Goal: Information Seeking & Learning: Check status

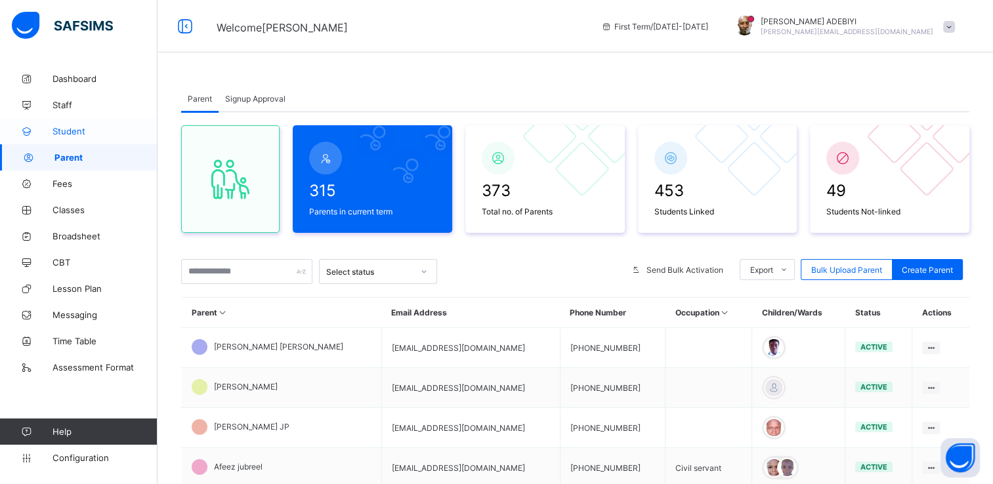
click at [66, 133] on span "Student" at bounding box center [104, 131] width 105 height 10
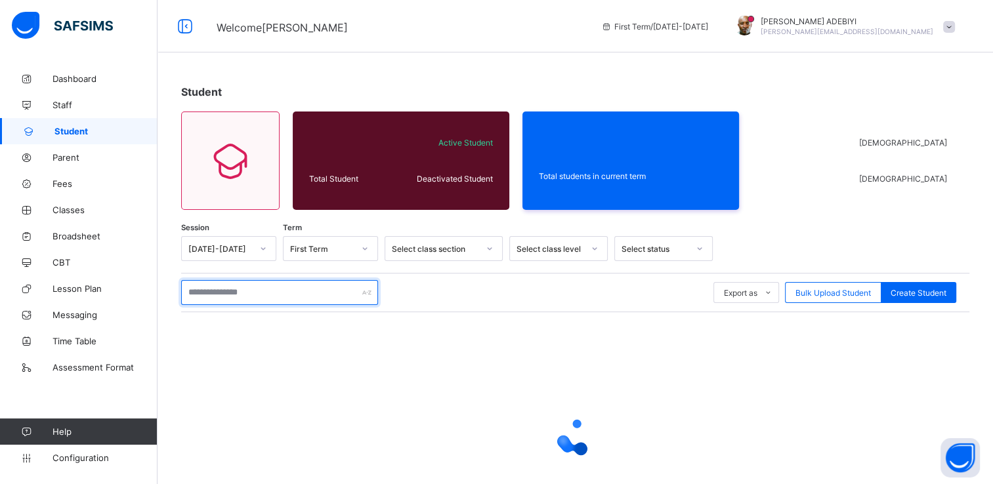
click at [248, 295] on input "text" at bounding box center [279, 292] width 197 height 25
type input "**"
click at [74, 209] on span "Classes" at bounding box center [104, 210] width 105 height 10
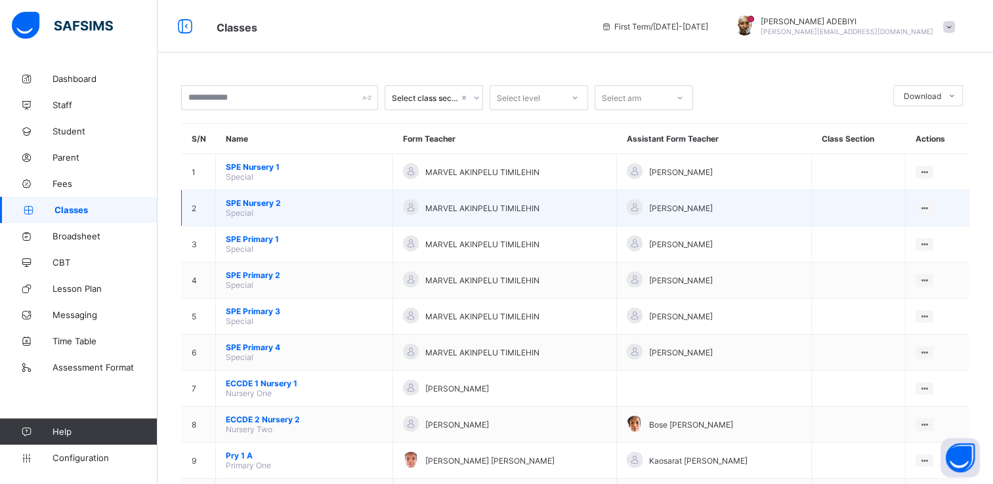
click at [253, 205] on span "SPE Nursery 2" at bounding box center [304, 203] width 157 height 10
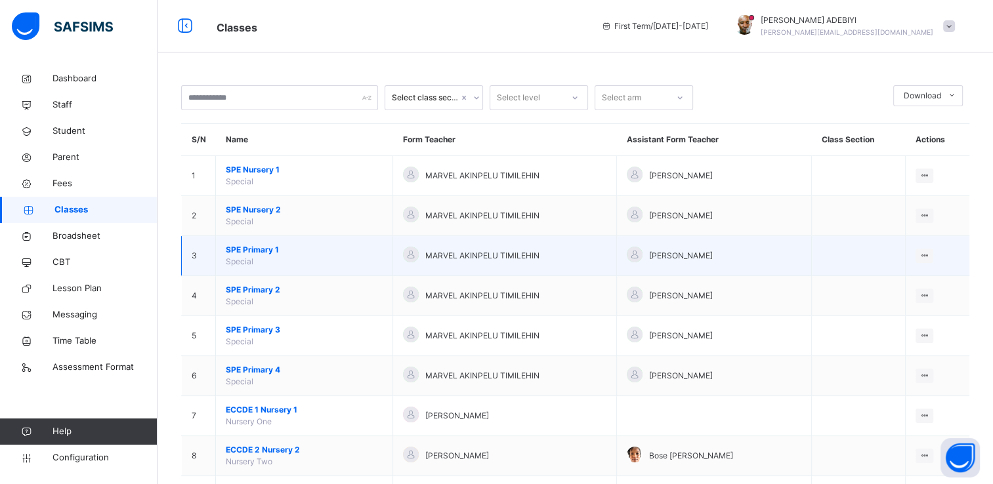
click at [283, 253] on span "SPE Primary 1" at bounding box center [304, 250] width 157 height 12
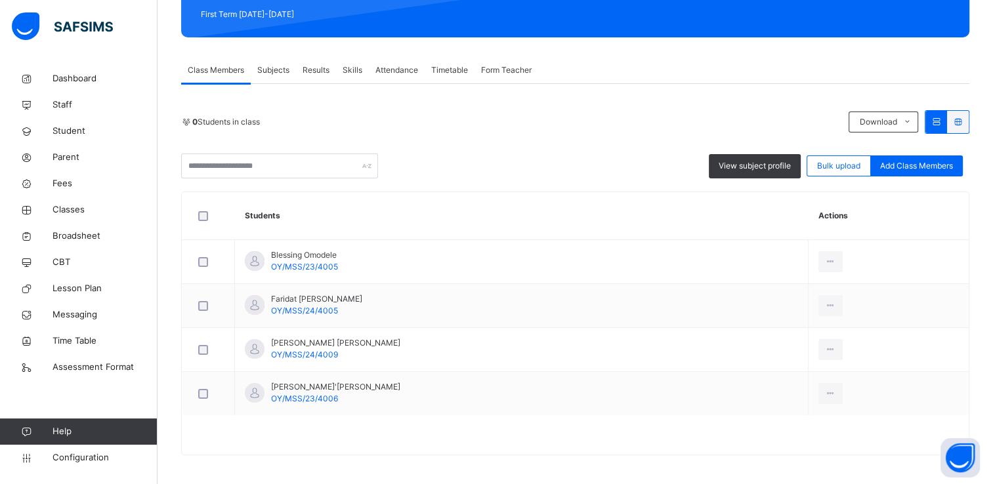
scroll to position [192, 0]
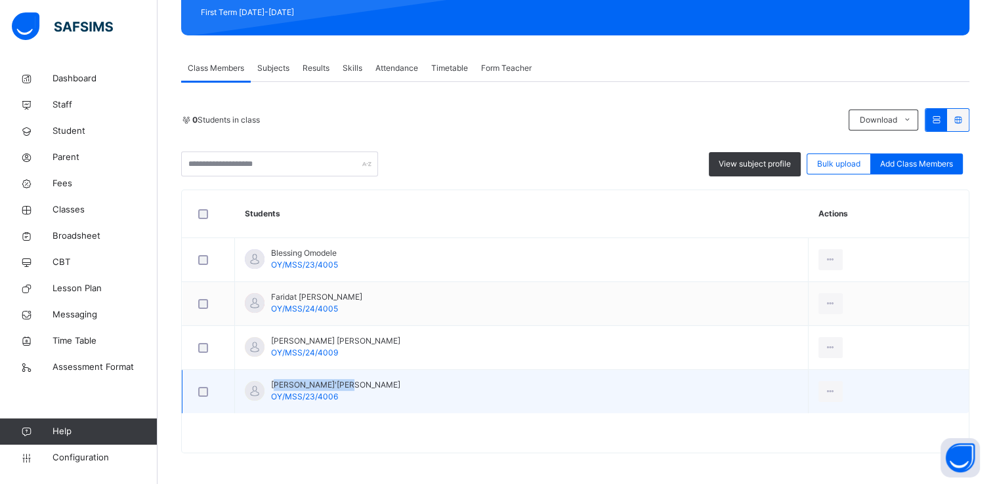
drag, startPoint x: 273, startPoint y: 384, endPoint x: 345, endPoint y: 381, distance: 71.6
click at [345, 381] on span "Sam'dickson Adewumi" at bounding box center [335, 385] width 129 height 12
click at [366, 383] on td "Sam'dickson Adewumi OY/MSS/23/4006" at bounding box center [522, 392] width 574 height 44
click at [825, 390] on icon at bounding box center [830, 392] width 11 height 12
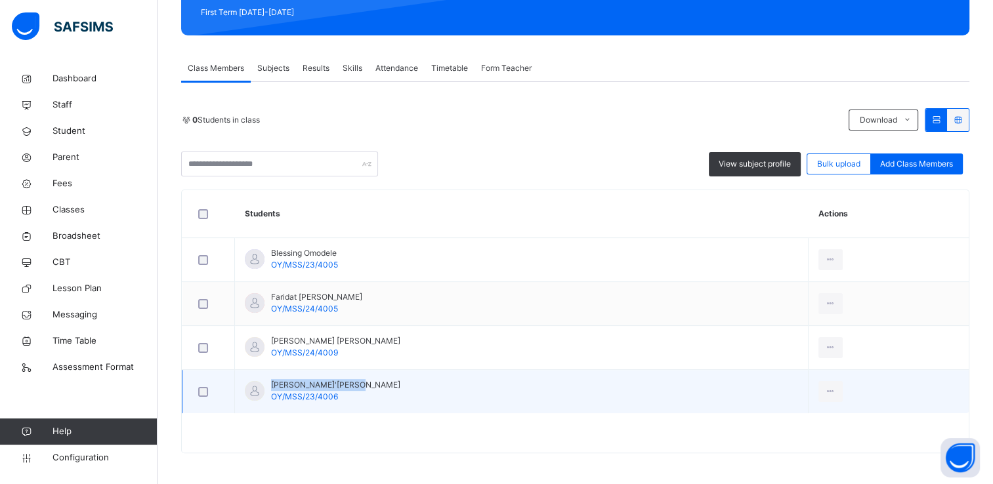
drag, startPoint x: 271, startPoint y: 383, endPoint x: 354, endPoint y: 388, distance: 83.5
click at [354, 388] on span "Sam'dickson Adewumi" at bounding box center [335, 385] width 129 height 12
copy span "Sam'dickson Adewumi"
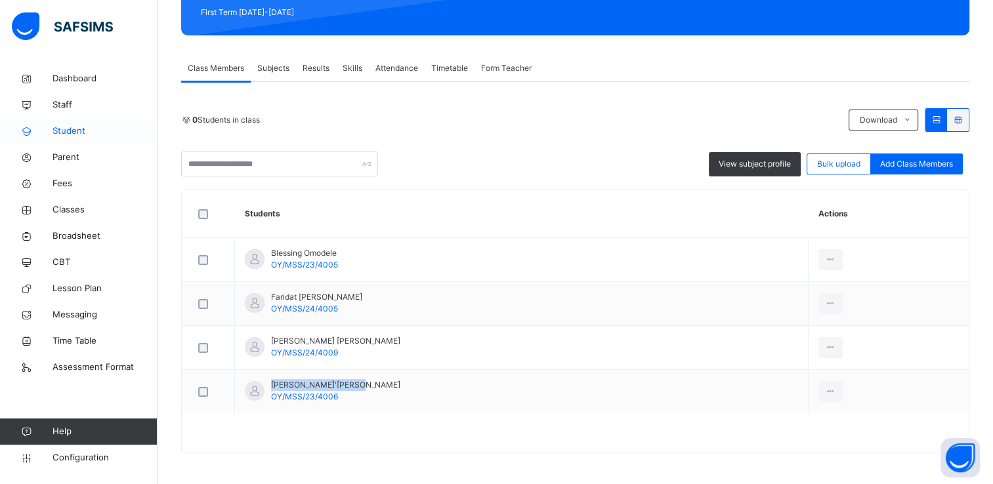
click at [56, 135] on span "Student" at bounding box center [104, 131] width 105 height 13
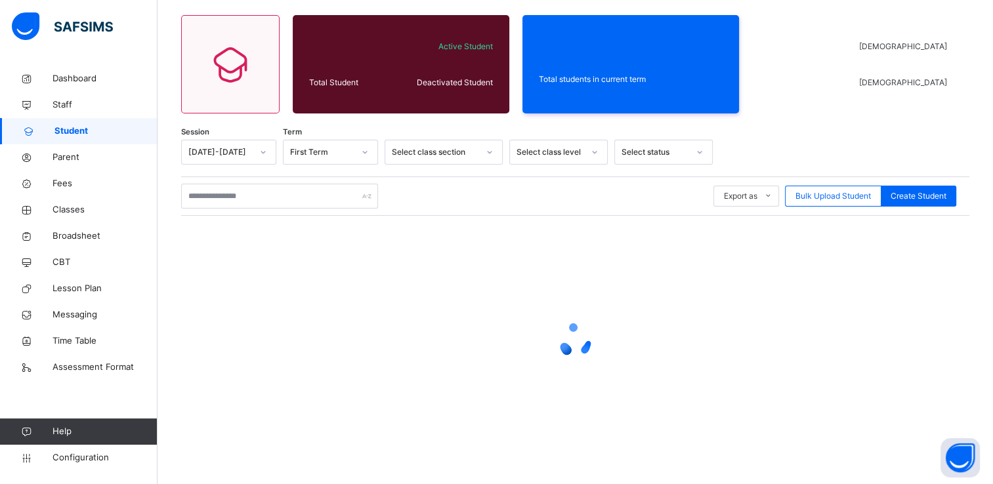
scroll to position [192, 0]
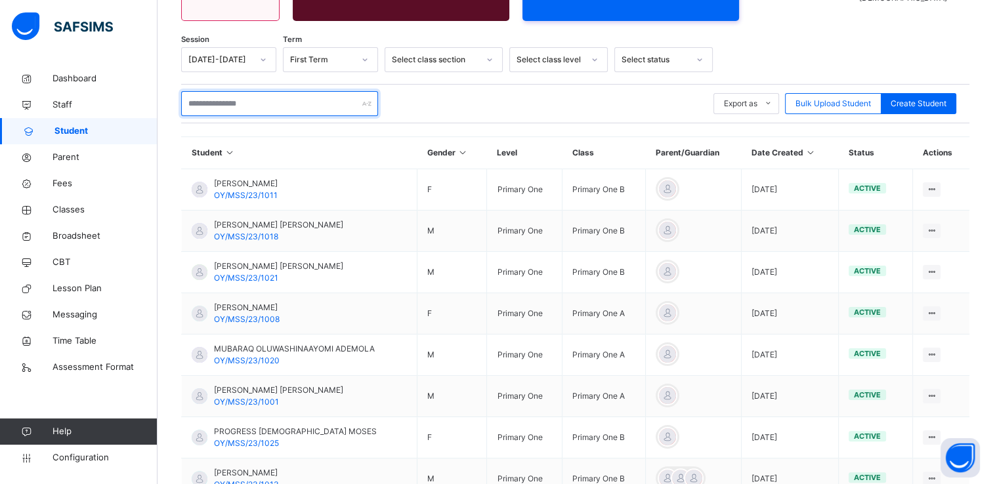
click at [232, 101] on input "text" at bounding box center [279, 103] width 197 height 25
paste input "**********"
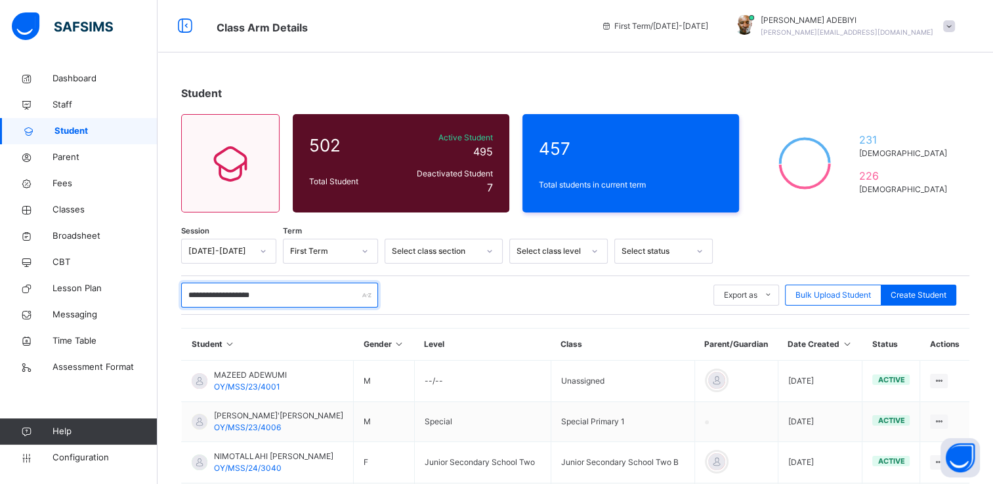
scroll to position [5, 0]
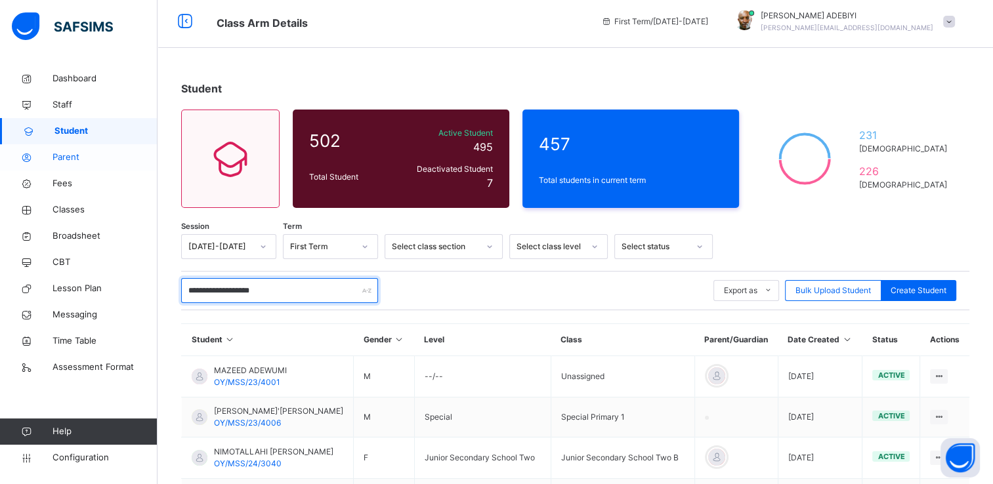
type input "**********"
click at [75, 159] on span "Parent" at bounding box center [104, 157] width 105 height 13
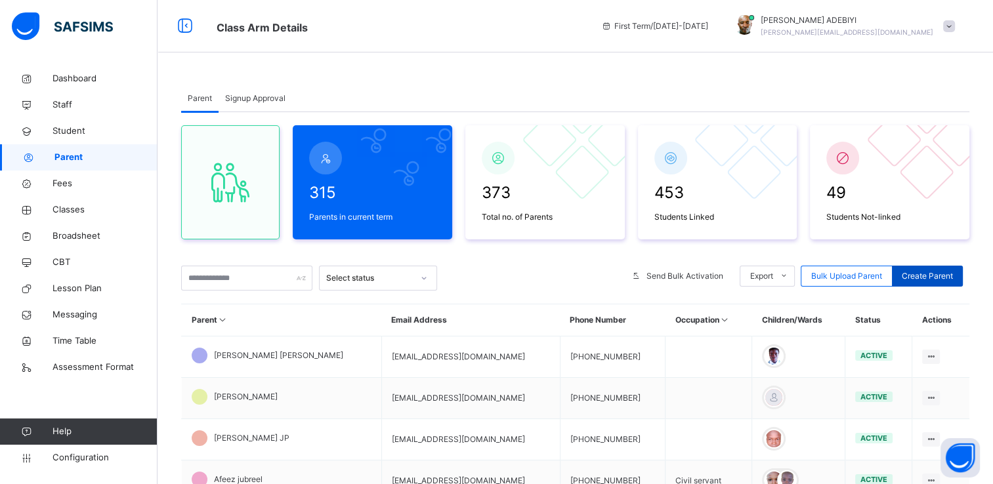
click at [942, 272] on span "Create Parent" at bounding box center [927, 276] width 51 height 12
select select "**"
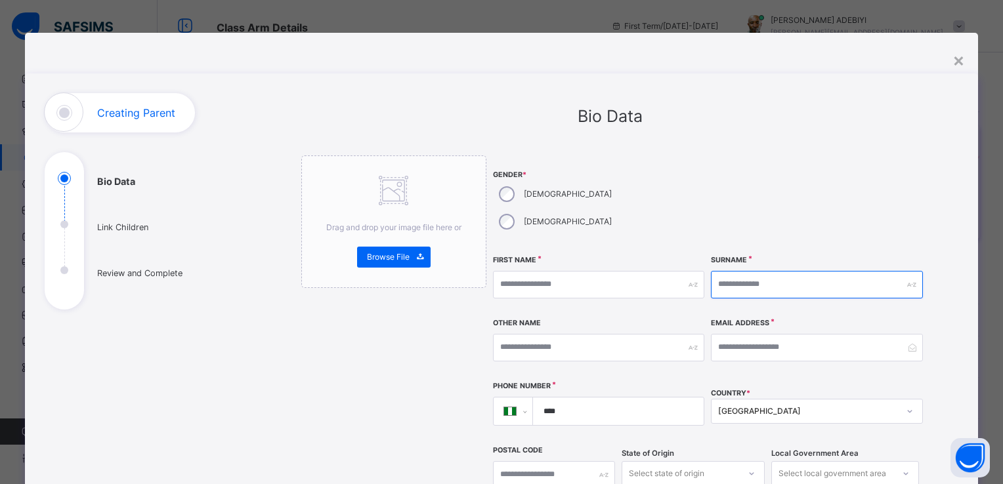
click at [738, 271] on input "text" at bounding box center [816, 285] width 211 height 28
type input "*******"
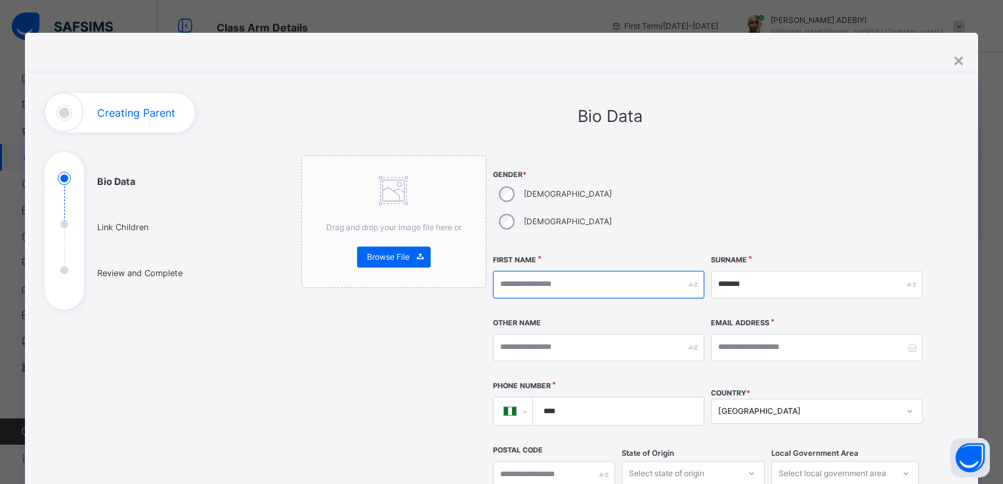
click at [581, 271] on input "text" at bounding box center [598, 285] width 211 height 28
type input "*****"
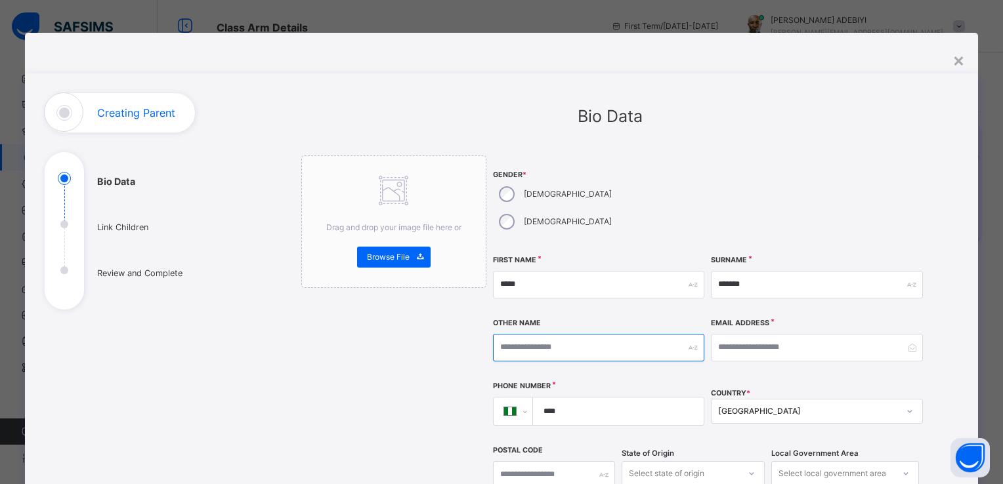
click at [525, 334] on input "text" at bounding box center [598, 348] width 211 height 28
type input "*********"
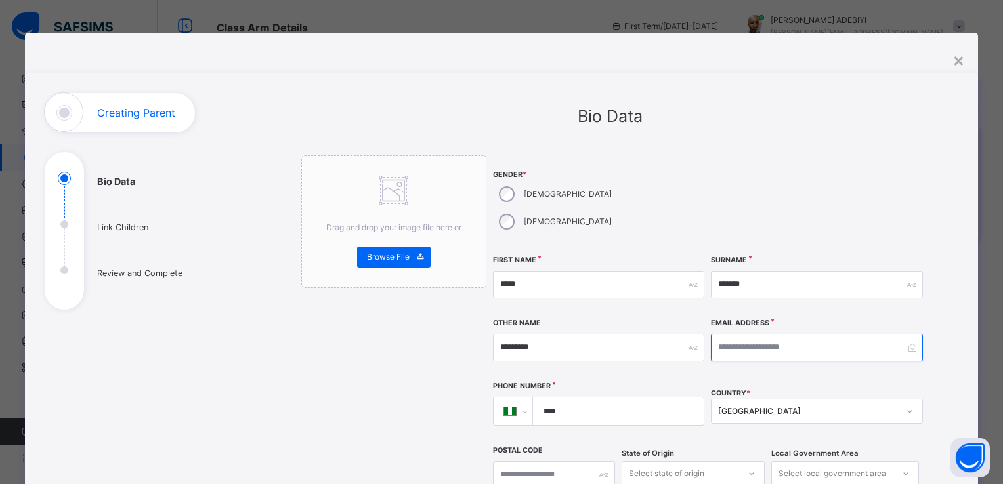
click at [769, 334] on input "email" at bounding box center [816, 348] width 211 height 28
type input "**********"
click at [576, 398] on input "****" at bounding box center [615, 412] width 161 height 28
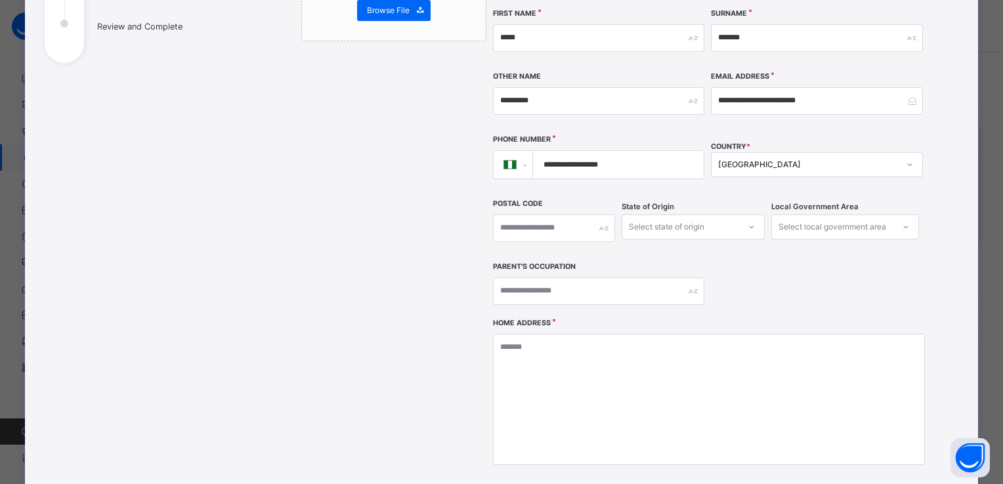
scroll to position [273, 0]
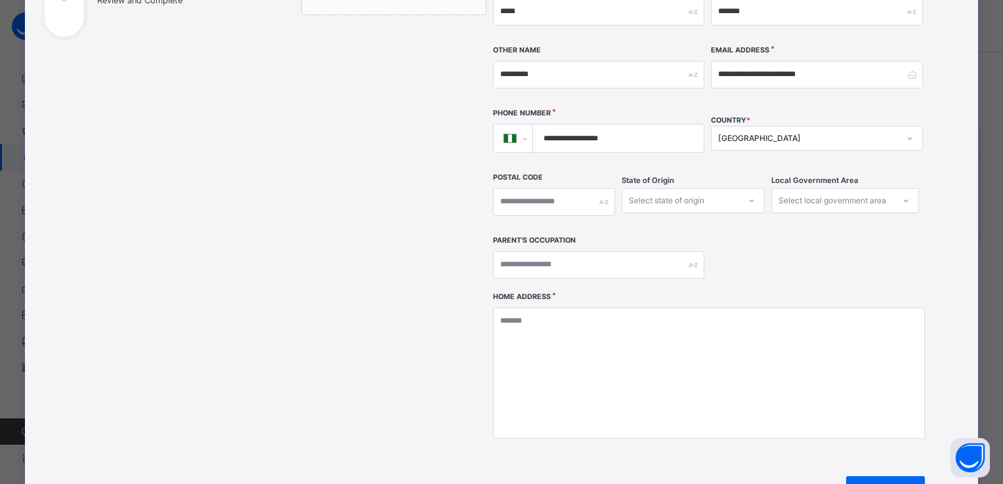
type input "**********"
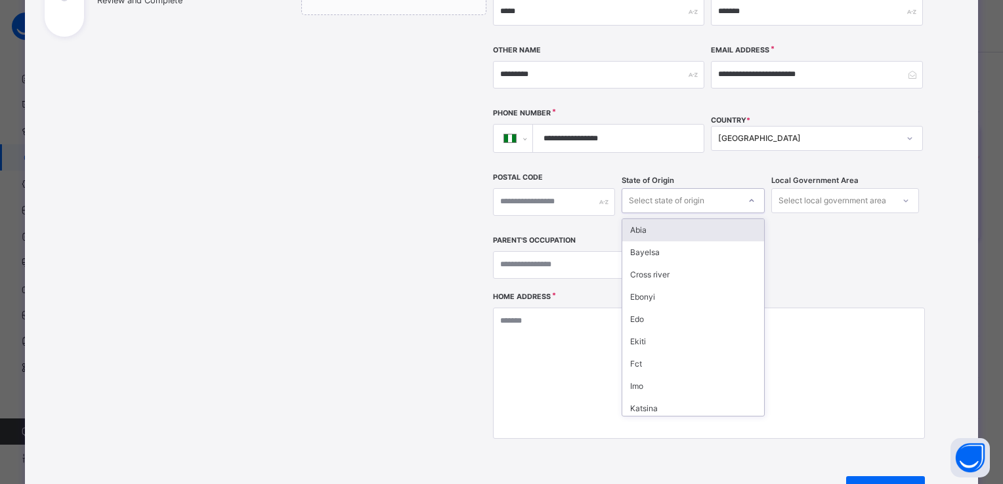
click at [748, 194] on icon at bounding box center [751, 200] width 8 height 13
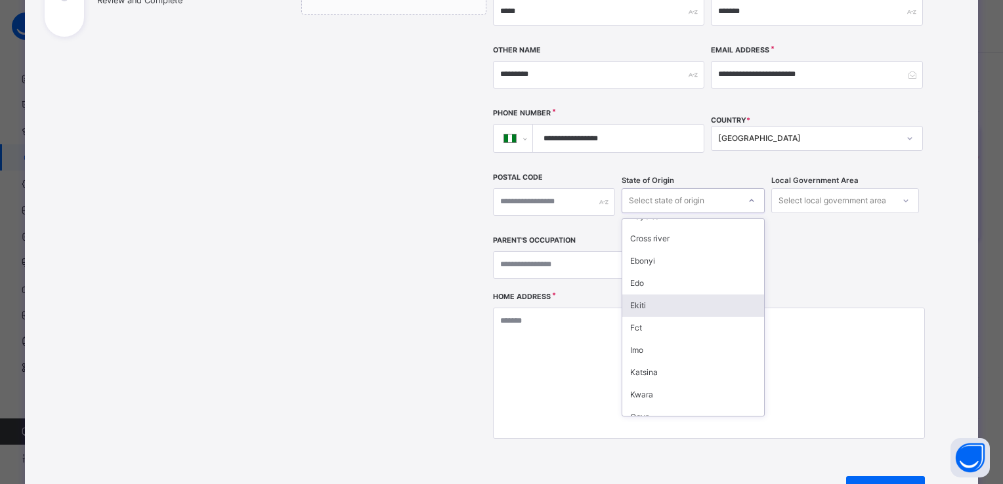
click at [663, 295] on div "Ekiti" at bounding box center [693, 306] width 142 height 22
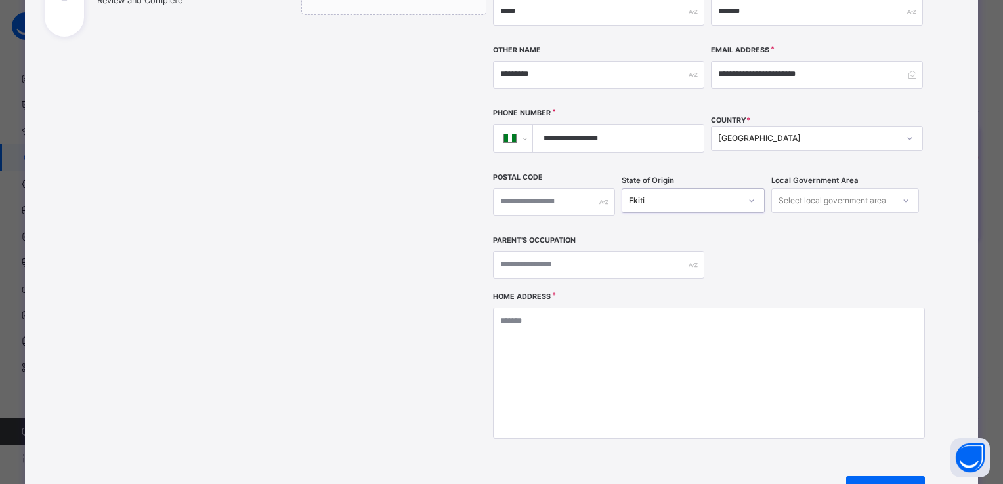
click at [748, 194] on icon at bounding box center [751, 200] width 8 height 13
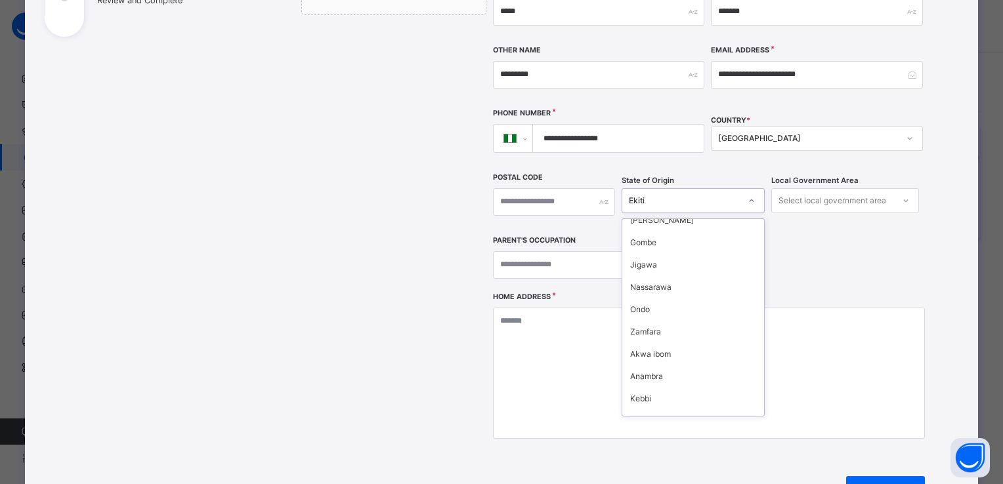
scroll to position [308, 0]
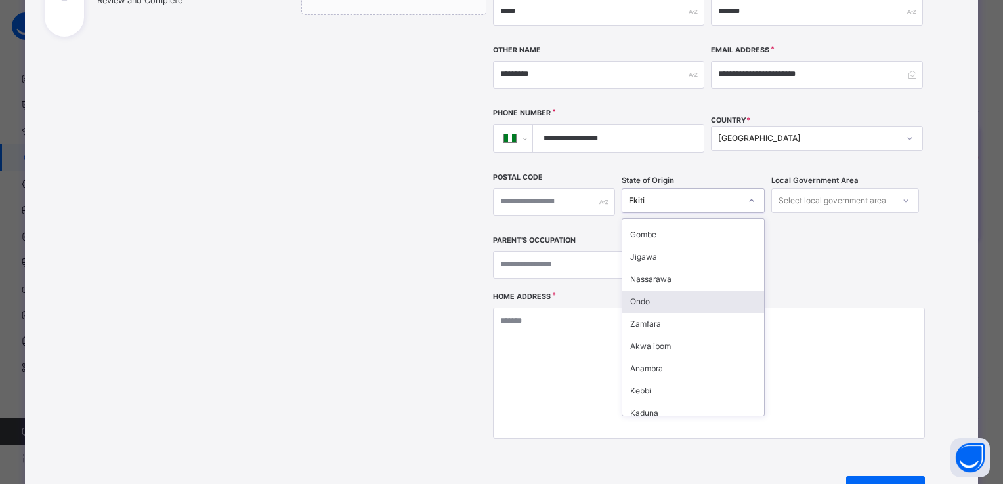
click at [701, 291] on div "Ondo" at bounding box center [693, 302] width 142 height 22
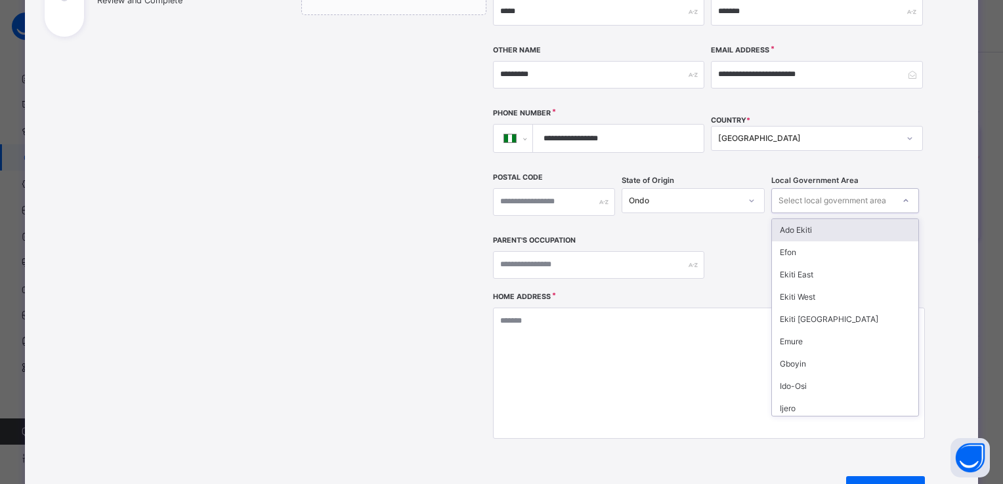
click at [902, 194] on icon at bounding box center [906, 200] width 8 height 13
click at [839, 224] on div "Akoko North-West" at bounding box center [845, 235] width 146 height 22
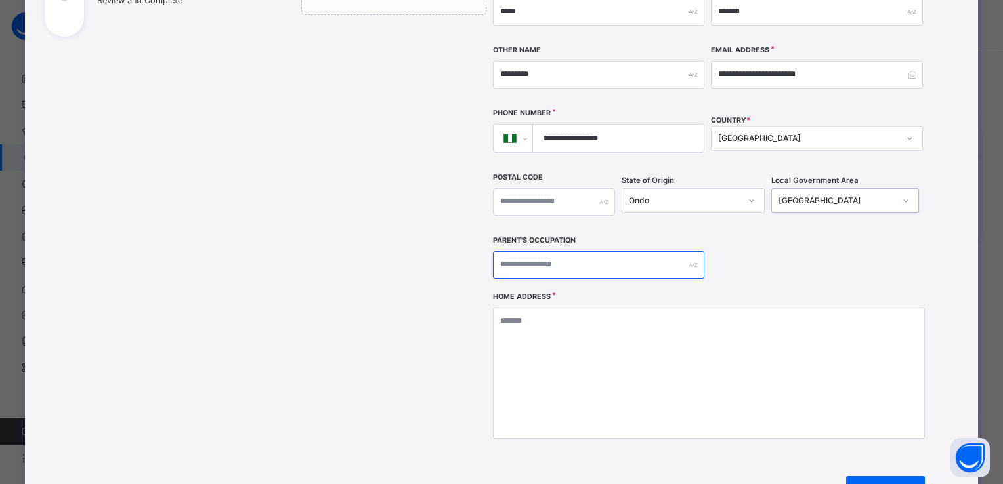
click at [593, 251] on input "text" at bounding box center [598, 265] width 211 height 28
type input "**********"
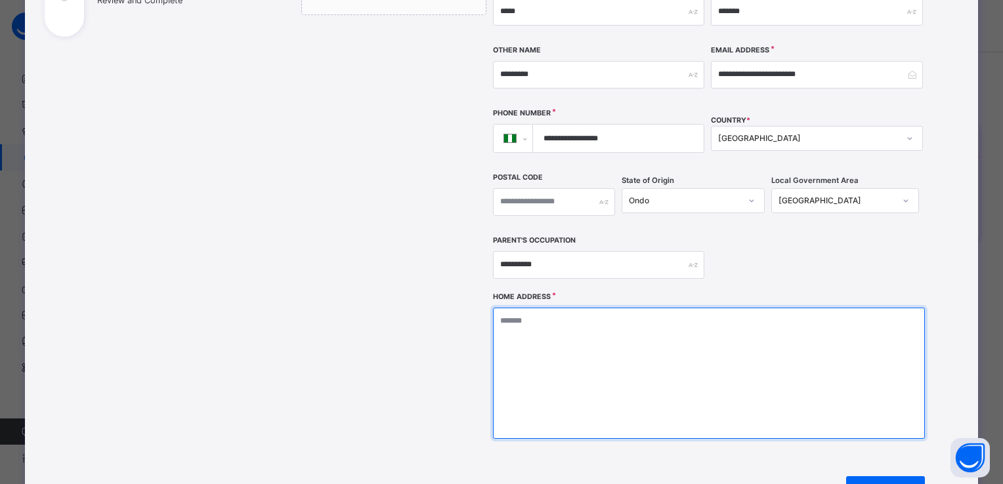
click at [549, 308] on textarea at bounding box center [709, 373] width 432 height 131
type textarea "**********"
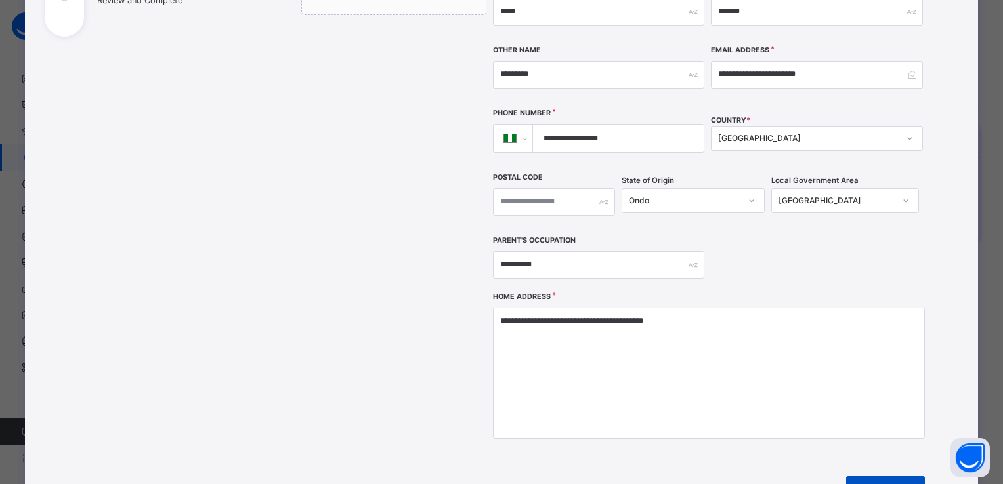
click at [903, 484] on icon at bounding box center [909, 492] width 14 height 16
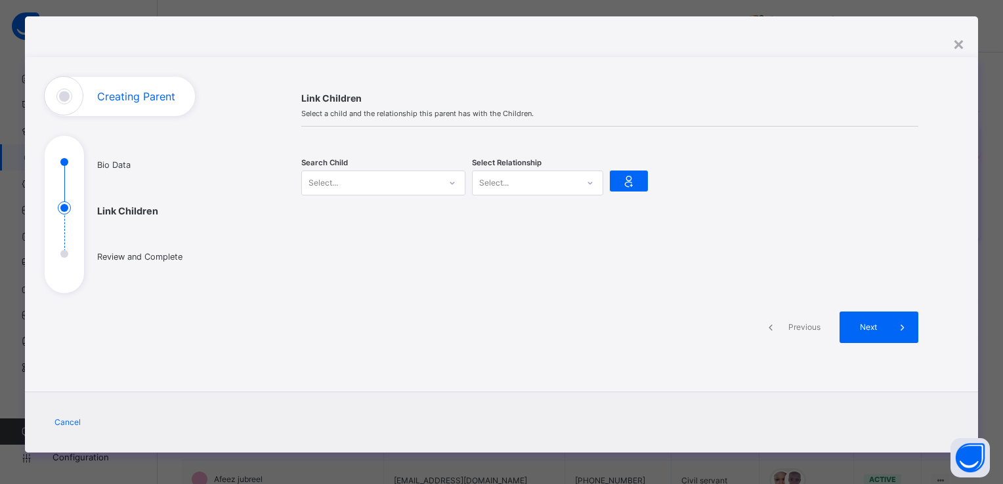
click at [450, 182] on icon at bounding box center [452, 183] width 5 height 3
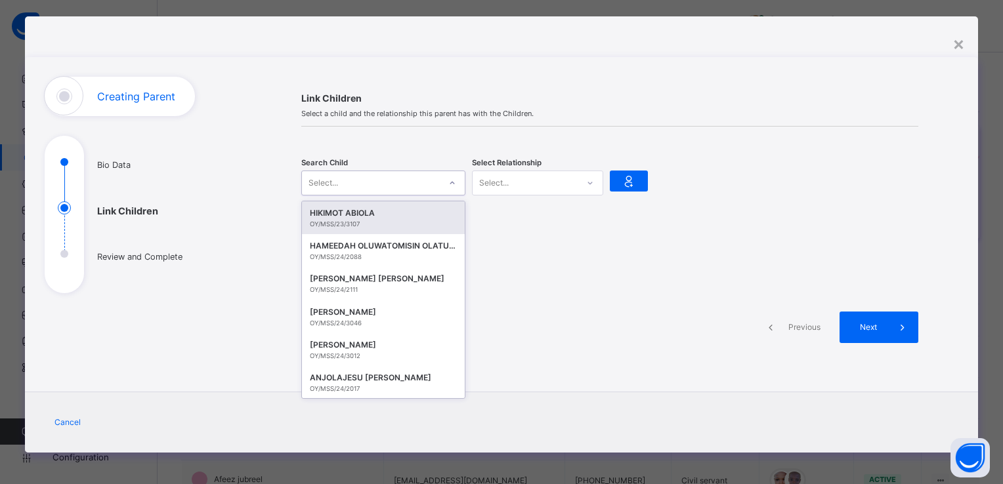
paste input "**********"
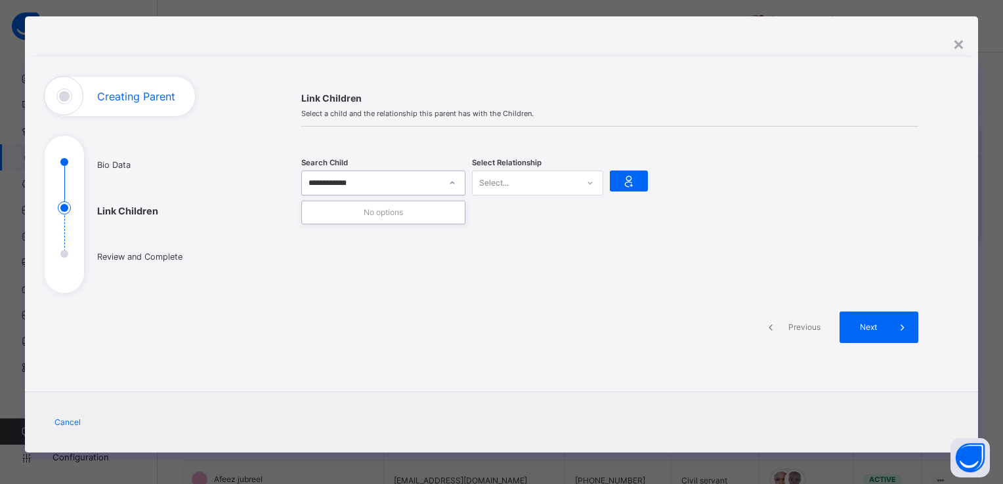
type input "**********"
click at [390, 211] on div "SAM'DICKSON ADEWUMI" at bounding box center [383, 213] width 147 height 13
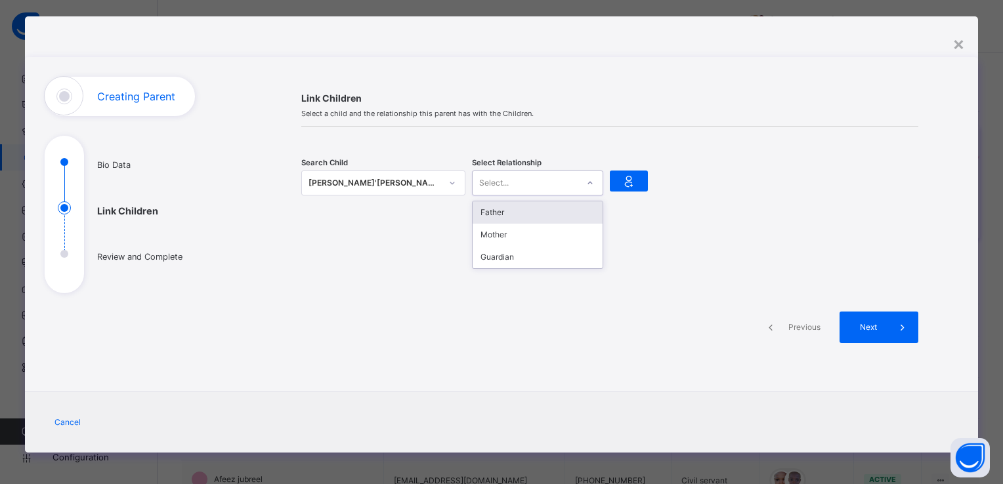
click at [588, 188] on div at bounding box center [590, 183] width 22 height 21
click at [556, 212] on div "Father" at bounding box center [537, 212] width 130 height 22
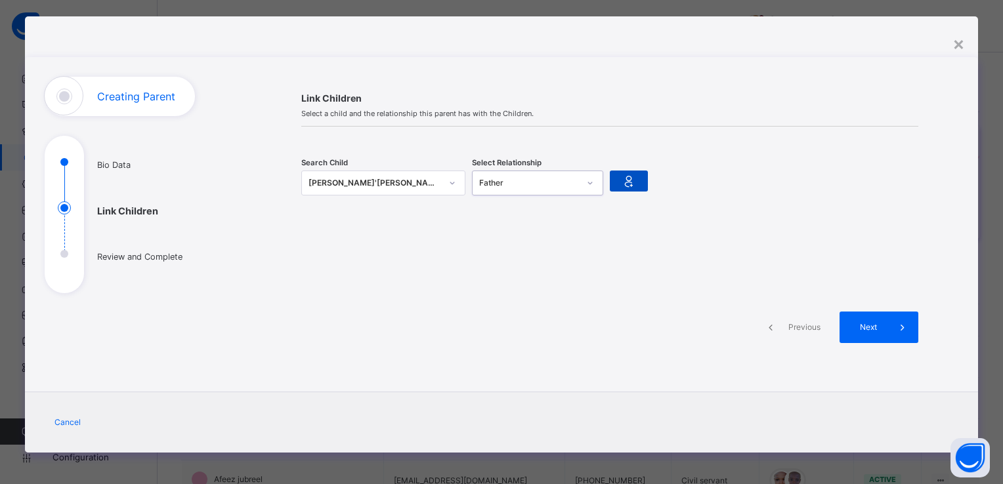
click at [627, 177] on icon at bounding box center [628, 181] width 18 height 20
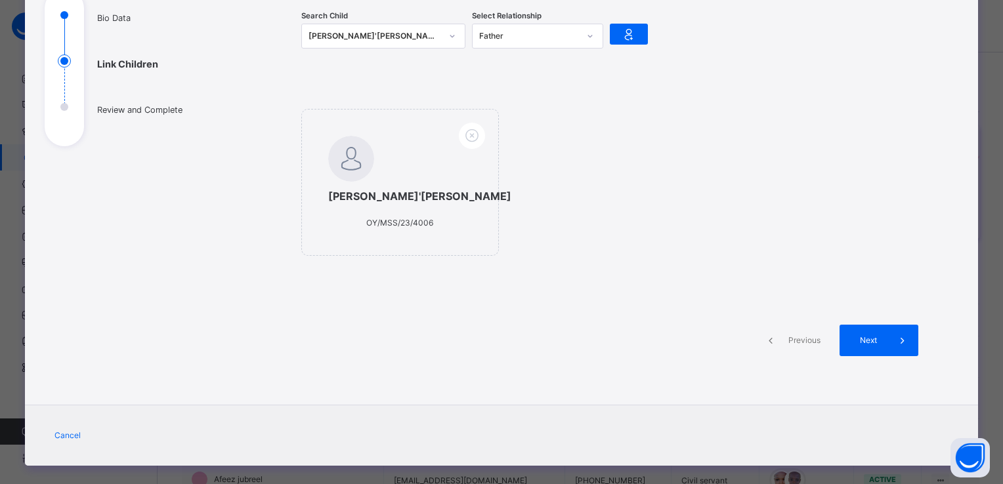
scroll to position [171, 0]
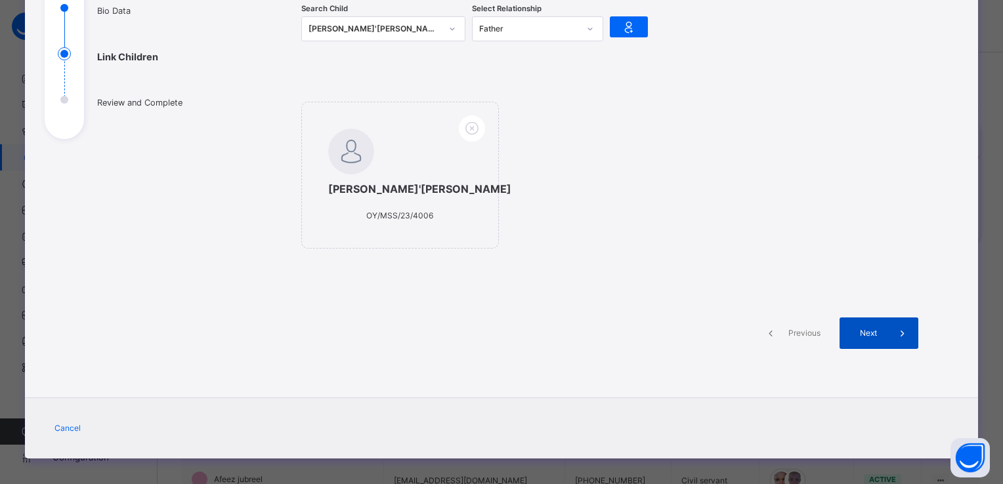
click at [898, 339] on icon at bounding box center [902, 333] width 14 height 16
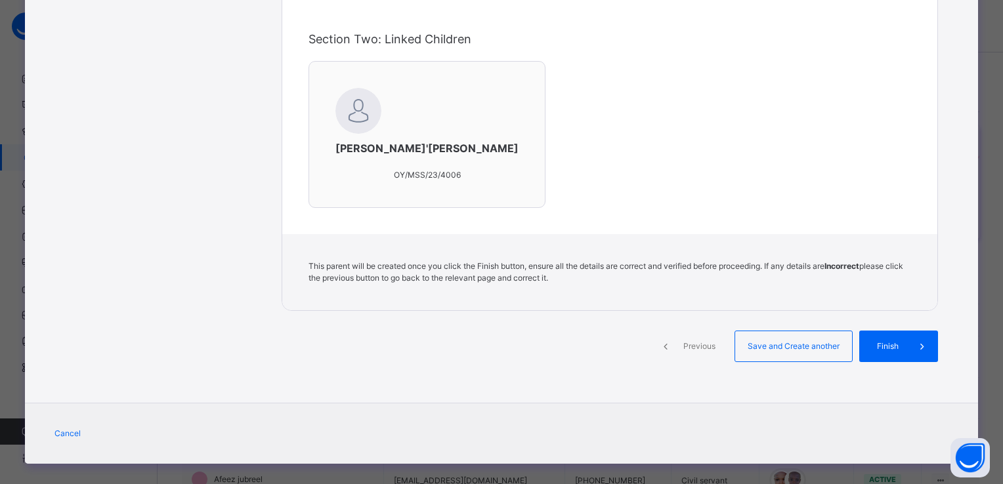
scroll to position [467, 0]
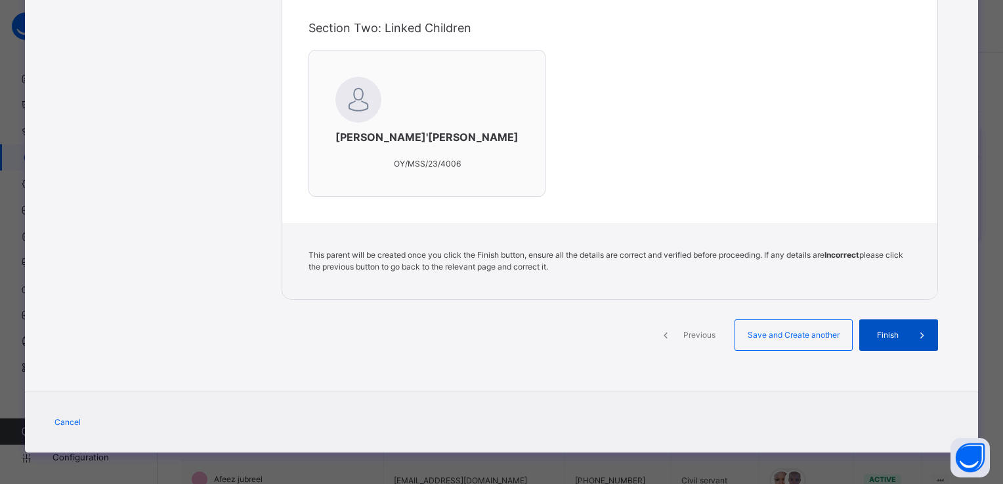
click at [886, 332] on span "Finish" at bounding box center [887, 335] width 37 height 12
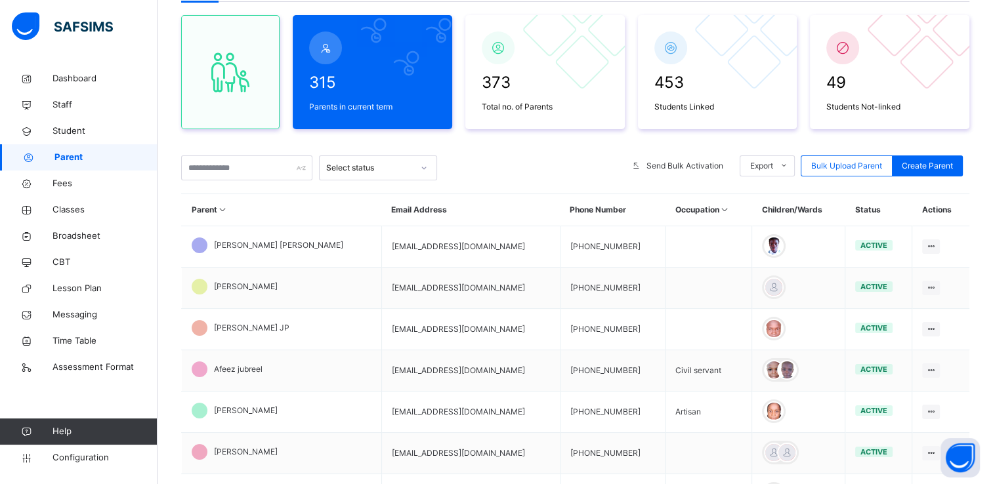
scroll to position [112, 0]
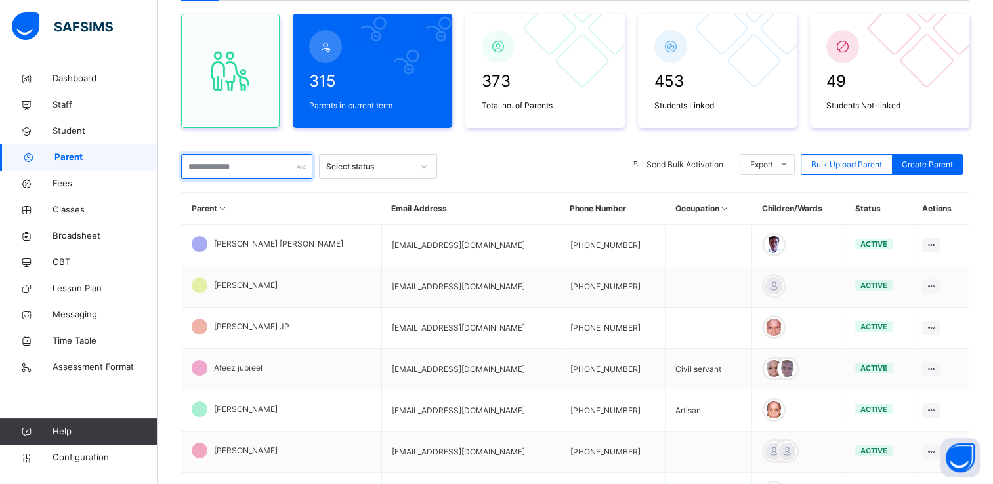
click at [222, 161] on input "text" at bounding box center [246, 166] width 131 height 25
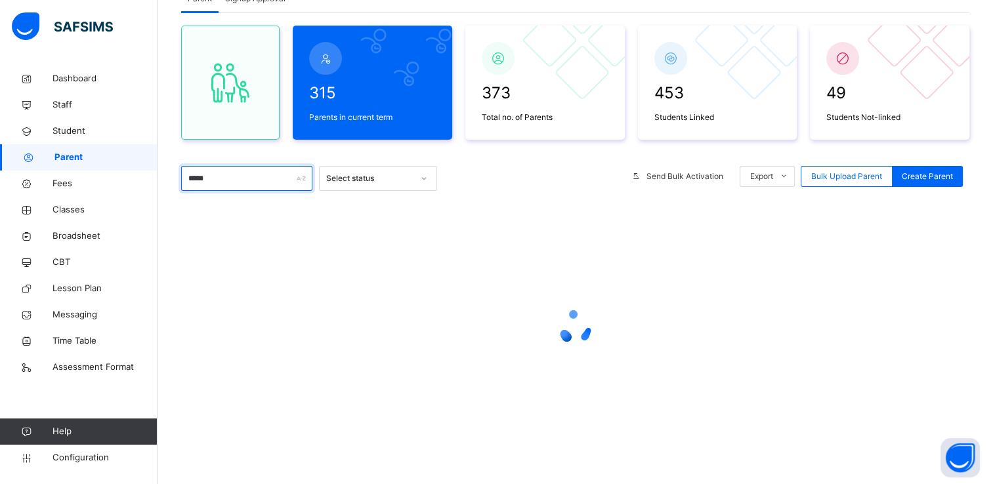
scroll to position [0, 0]
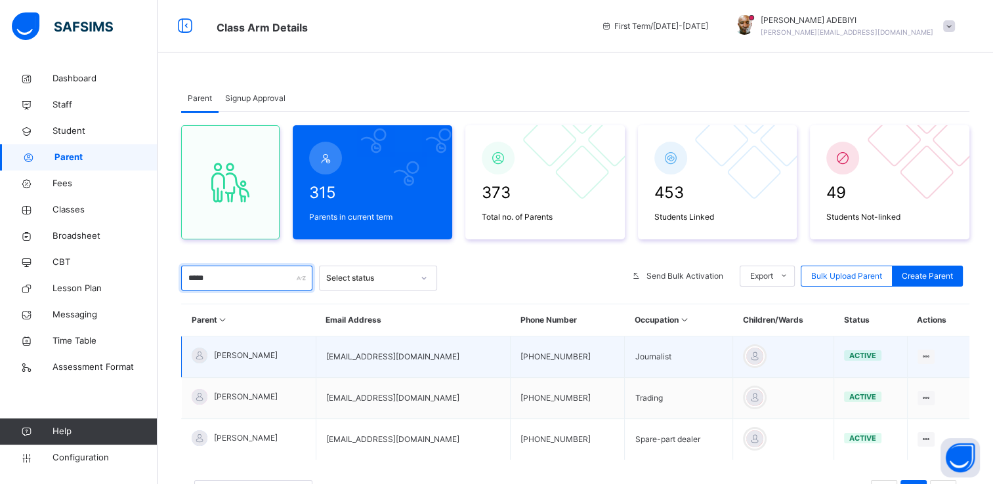
type input "*****"
drag, startPoint x: 392, startPoint y: 358, endPoint x: 505, endPoint y: 356, distance: 112.2
click at [505, 356] on td "tundeadewumi53@gmail.com" at bounding box center [413, 357] width 194 height 41
copy td "tundeadewumi53@gmail.com"
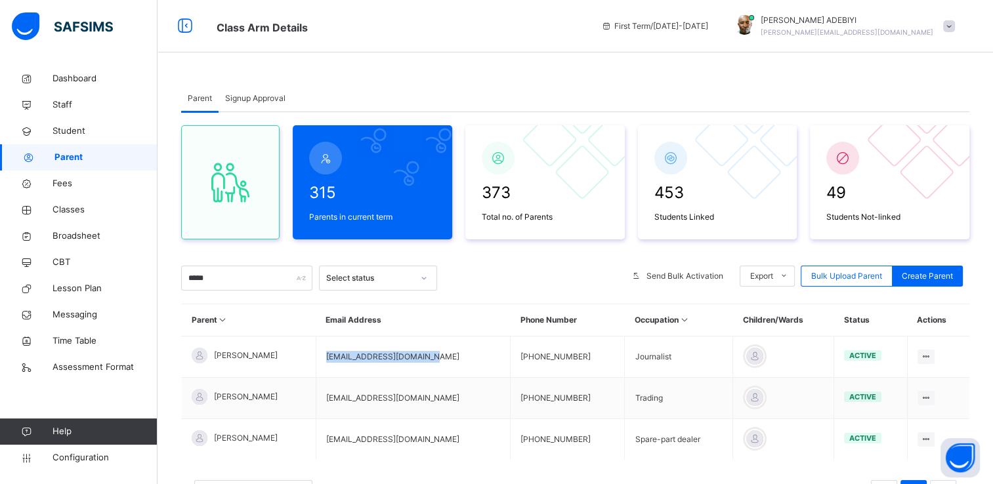
copy td "tundeadewumi53@gmail.com"
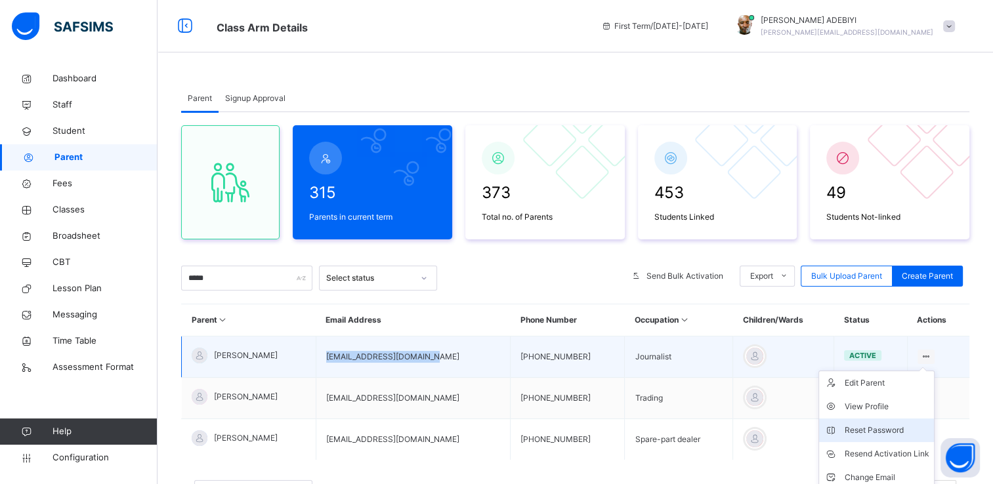
copy td "tundeadewumi53@gmail.com"
click at [893, 429] on div "Reset Password" at bounding box center [886, 430] width 85 height 13
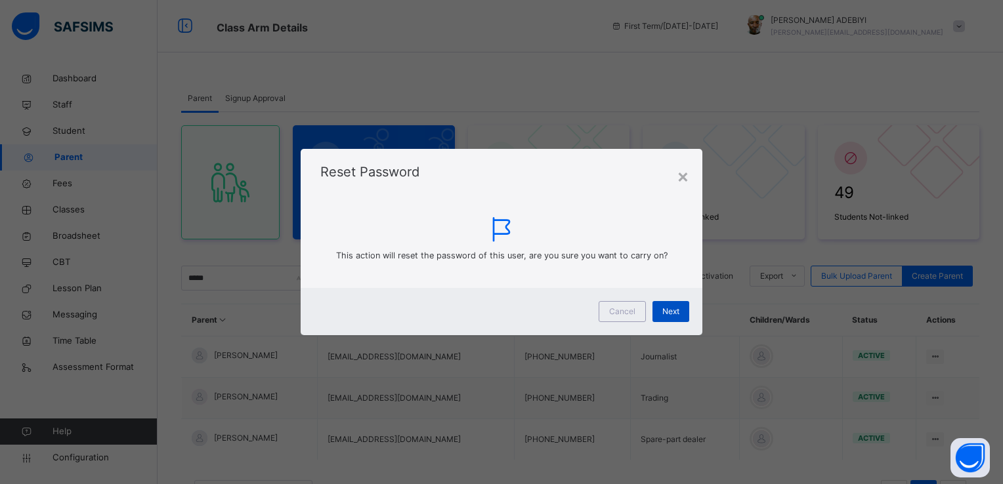
click at [677, 311] on span "Next" at bounding box center [670, 312] width 17 height 12
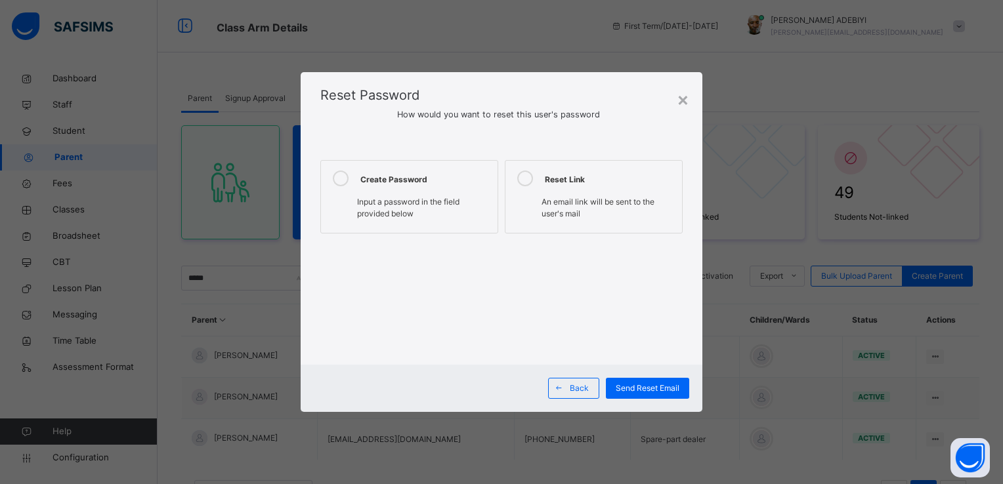
click at [337, 180] on icon at bounding box center [341, 179] width 16 height 16
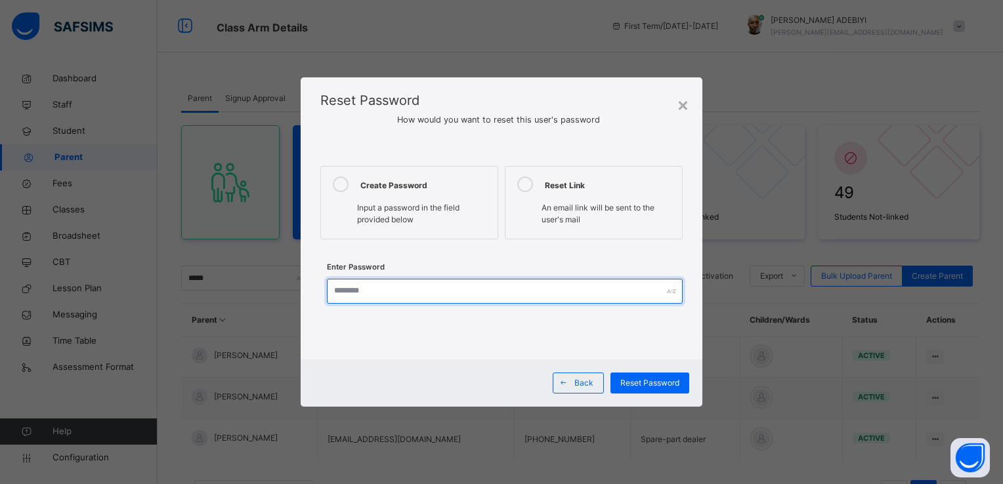
click at [381, 293] on input "text" at bounding box center [504, 291] width 355 height 25
type input "*********"
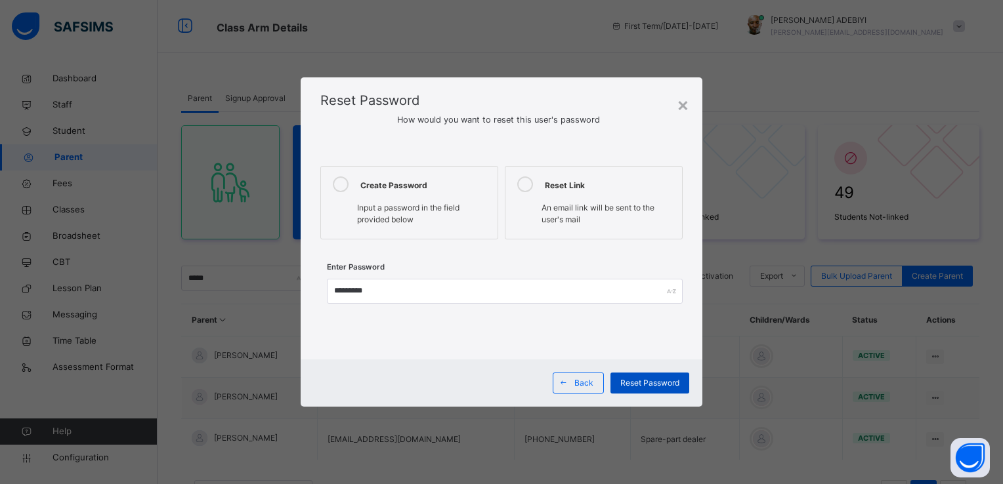
click at [665, 379] on span "Reset Password" at bounding box center [649, 383] width 59 height 12
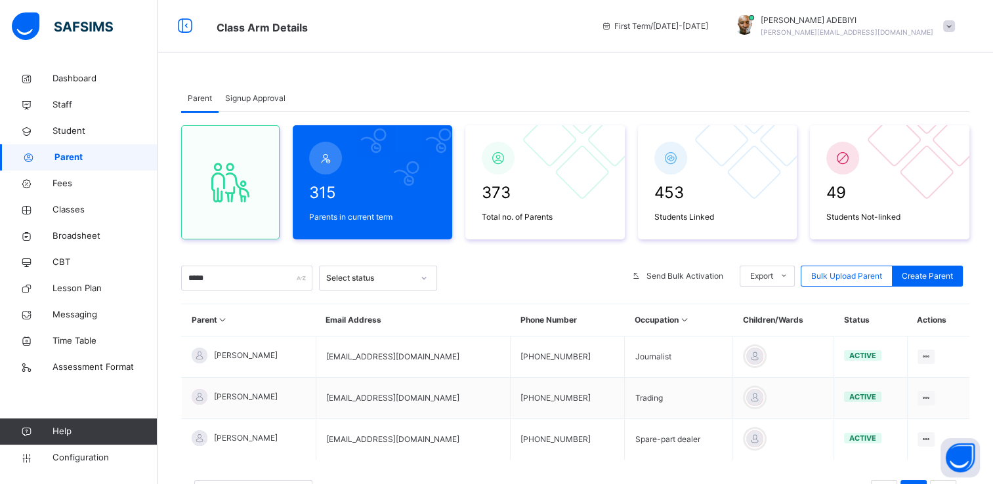
click at [955, 29] on span at bounding box center [949, 26] width 12 height 12
click at [896, 163] on span "Logout" at bounding box center [912, 163] width 87 height 18
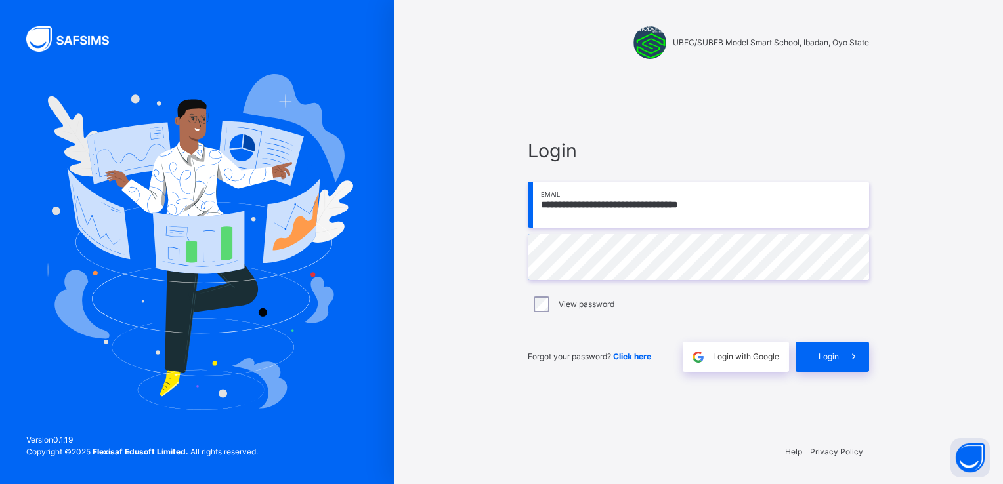
click at [738, 216] on input "**********" at bounding box center [698, 205] width 341 height 46
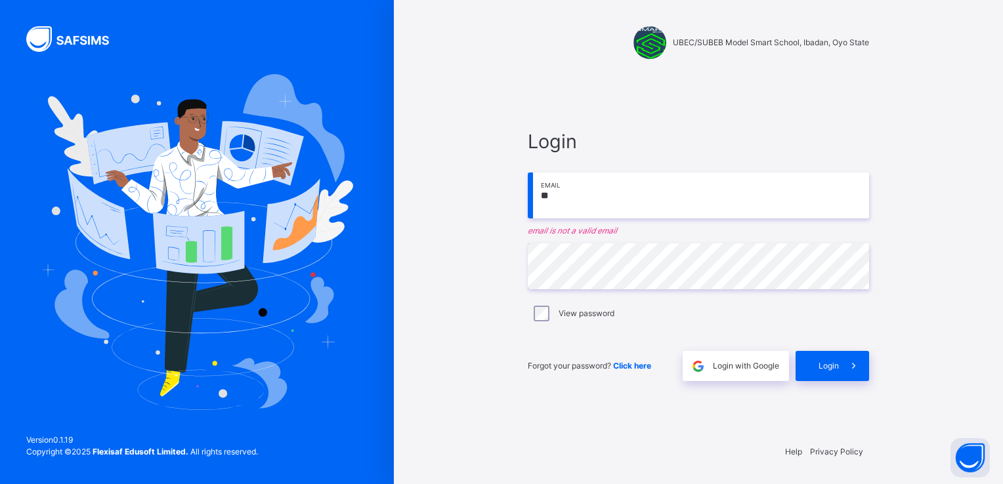
type input "*"
paste input "**********"
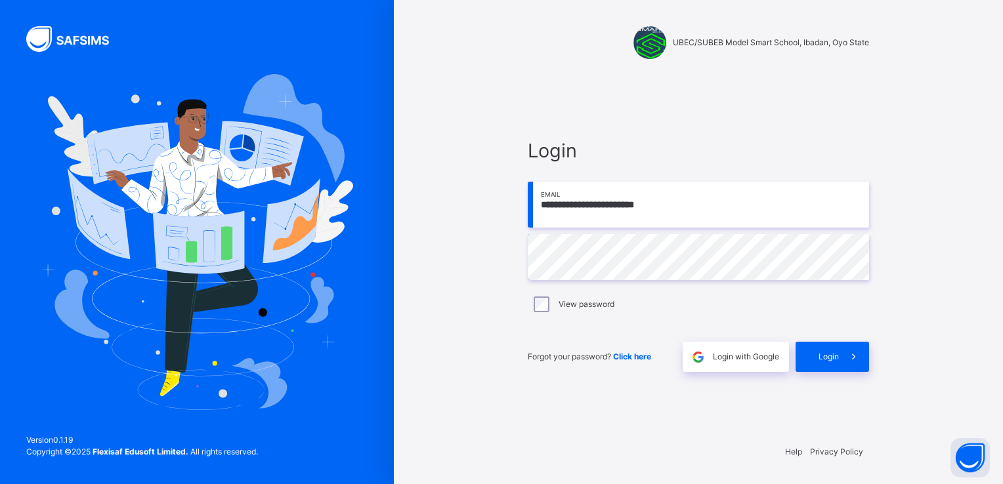
type input "**********"
click at [843, 358] on span at bounding box center [854, 357] width 30 height 30
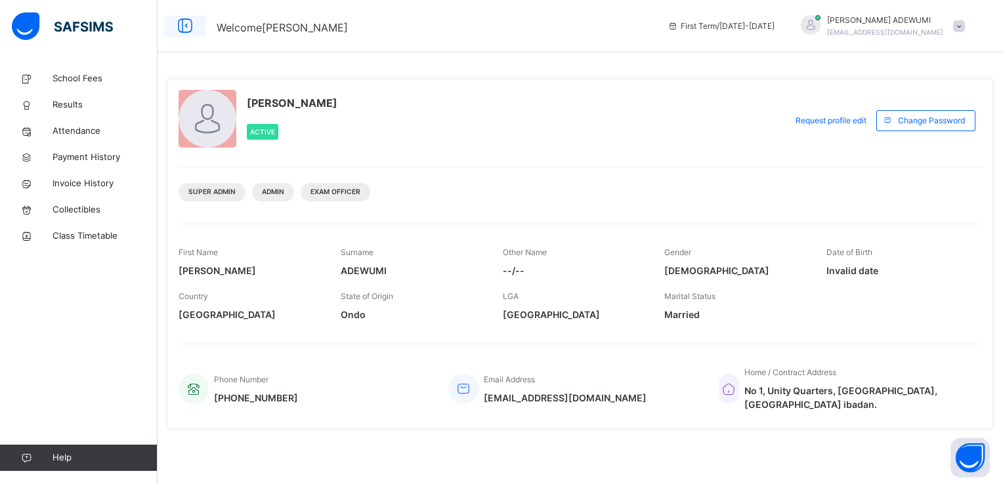
click at [181, 30] on icon at bounding box center [185, 26] width 22 height 24
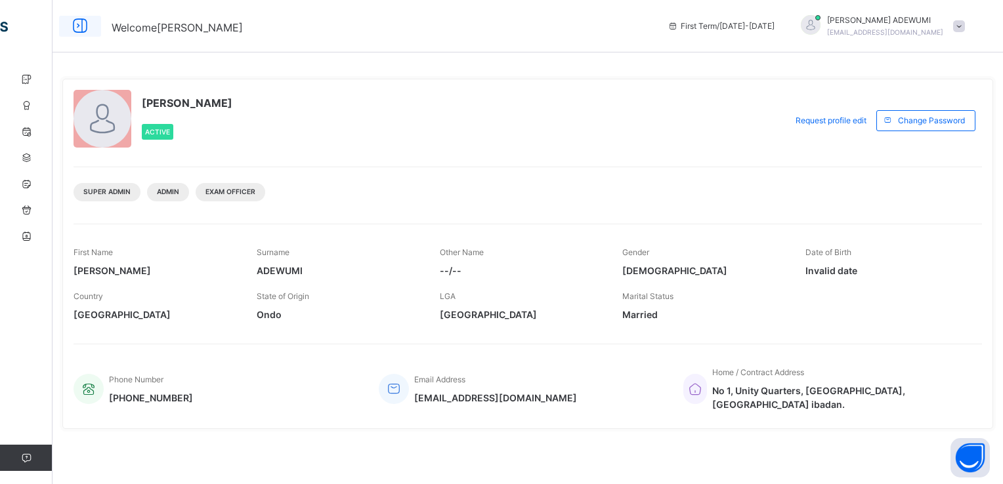
click at [79, 26] on icon at bounding box center [80, 26] width 22 height 24
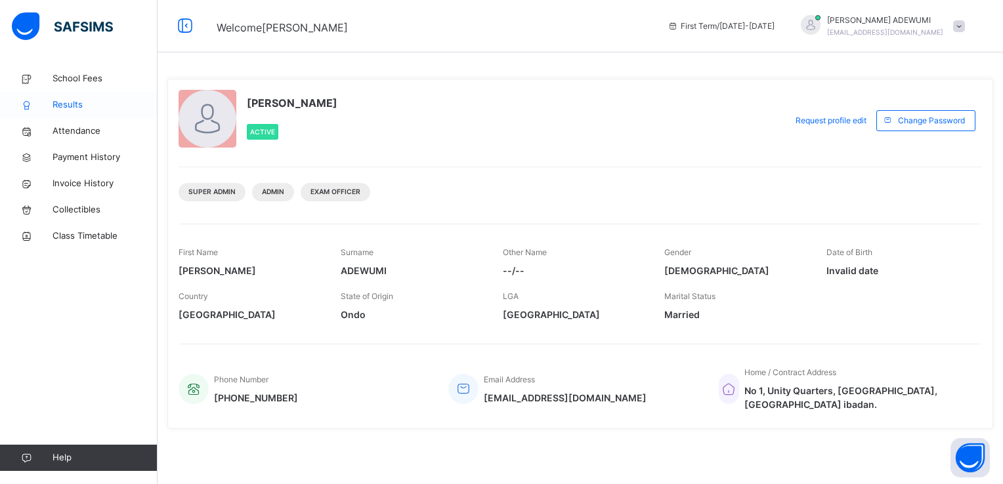
click at [54, 107] on span "Results" at bounding box center [104, 104] width 105 height 13
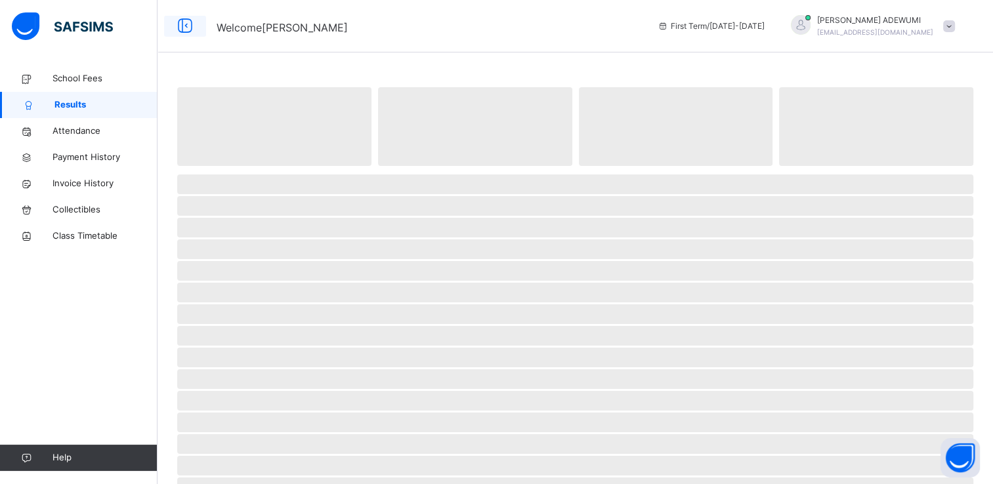
click at [186, 28] on icon at bounding box center [185, 26] width 22 height 24
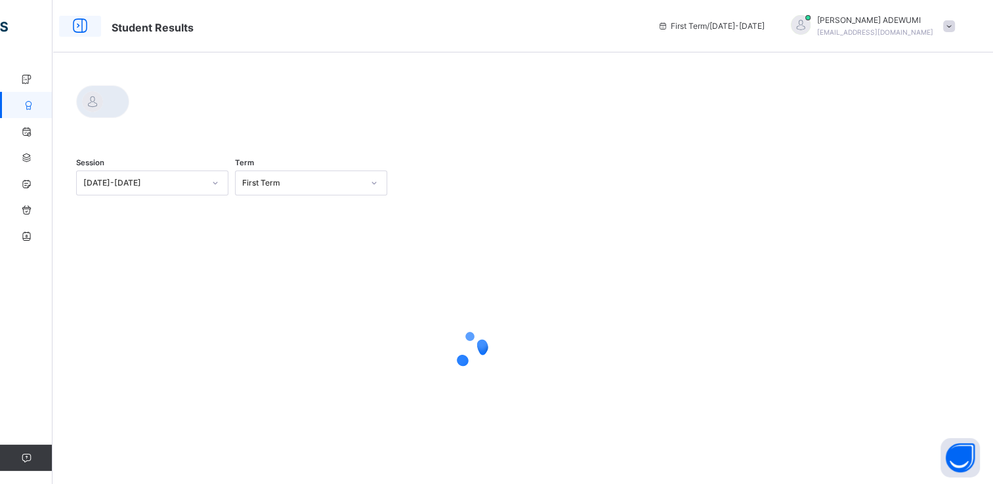
click at [80, 22] on icon at bounding box center [80, 26] width 22 height 24
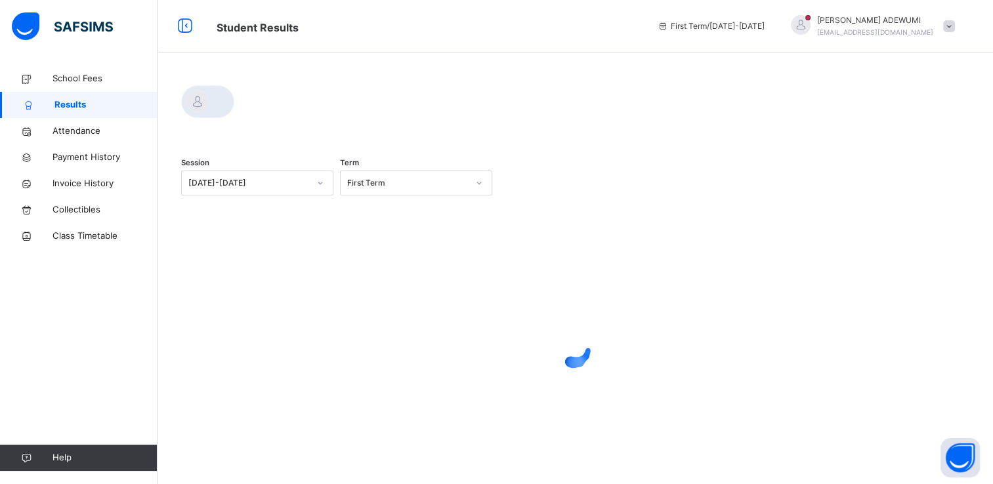
click at [80, 108] on span "Results" at bounding box center [105, 104] width 103 height 13
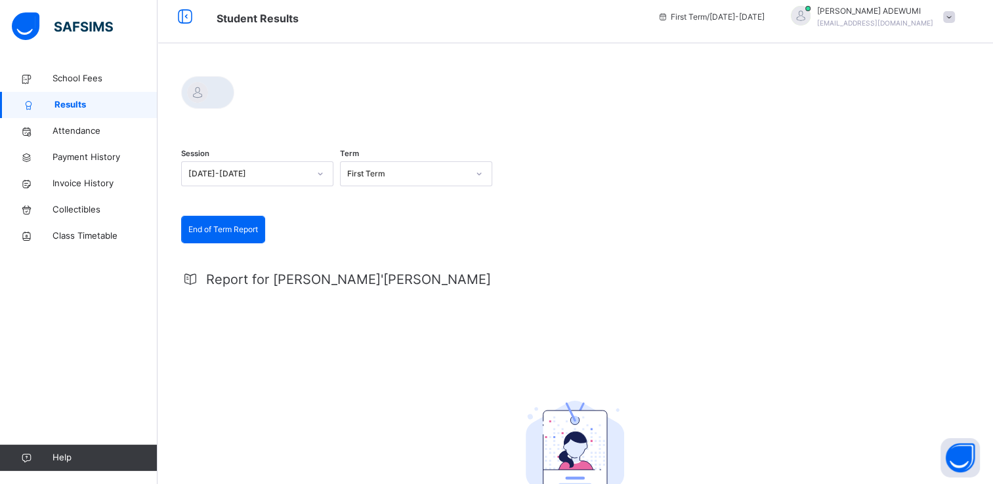
scroll to position [7, 0]
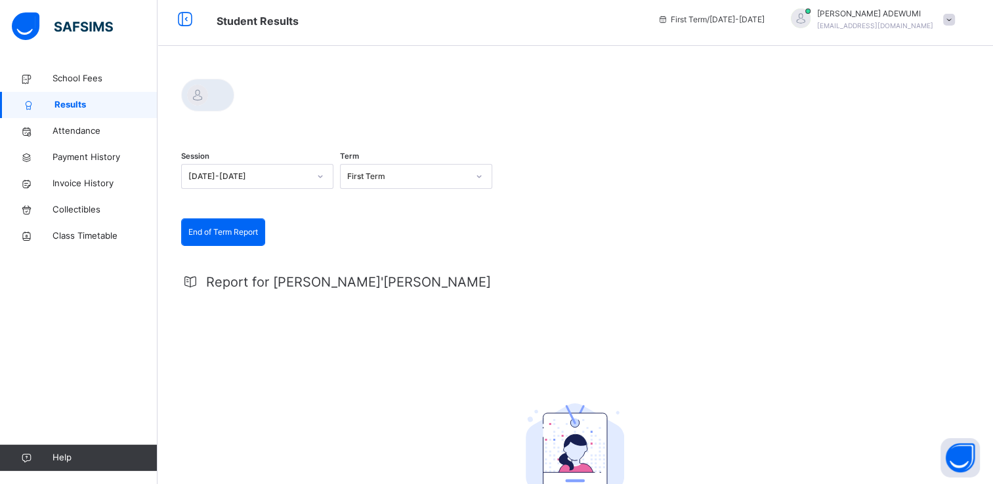
click at [319, 182] on icon at bounding box center [320, 176] width 8 height 13
click at [261, 226] on div "2024-2025" at bounding box center [257, 228] width 151 height 22
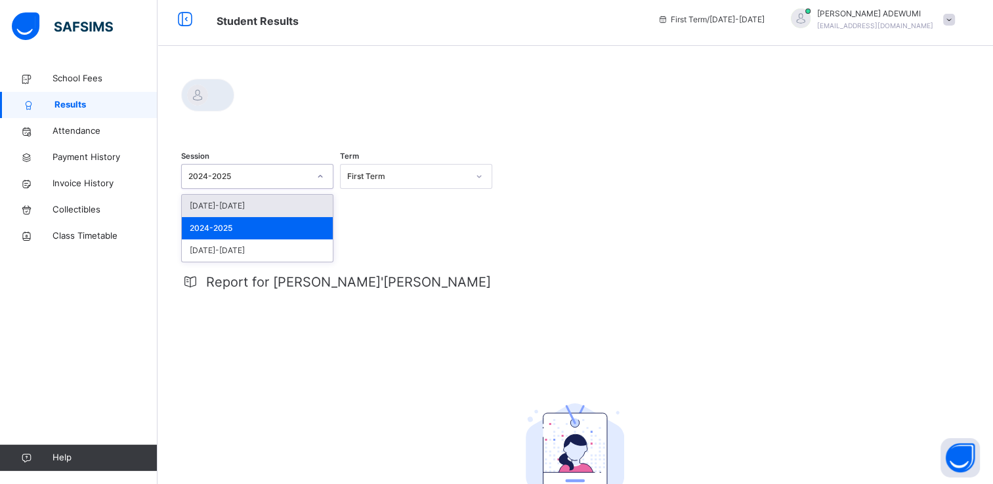
click at [330, 180] on div at bounding box center [320, 176] width 22 height 21
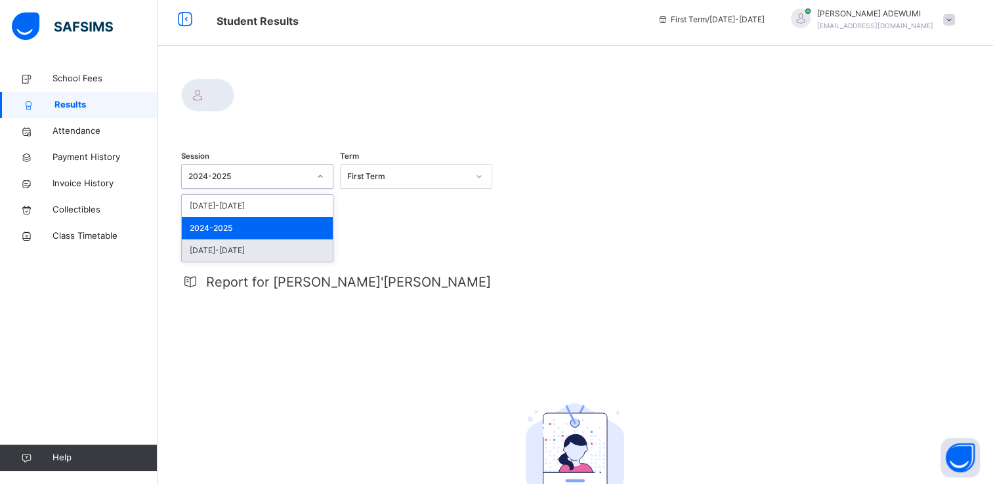
click at [285, 249] on div "2023-2024" at bounding box center [257, 251] width 151 height 22
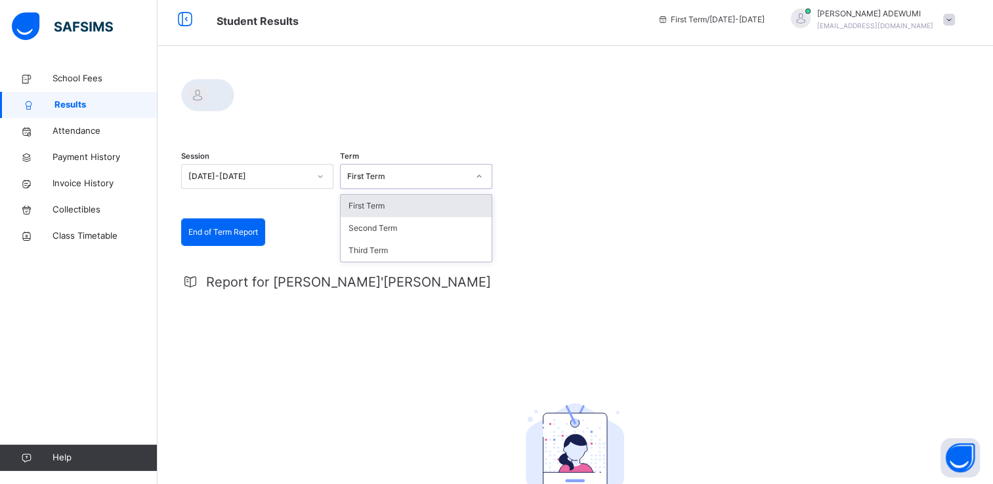
click at [480, 180] on icon at bounding box center [479, 176] width 8 height 13
click at [427, 232] on div "Second Term" at bounding box center [416, 228] width 151 height 22
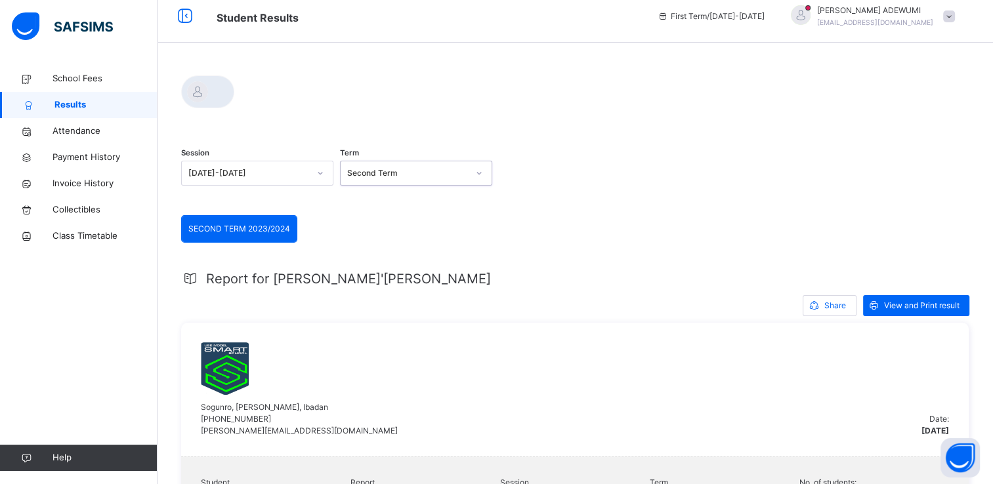
scroll to position [5, 0]
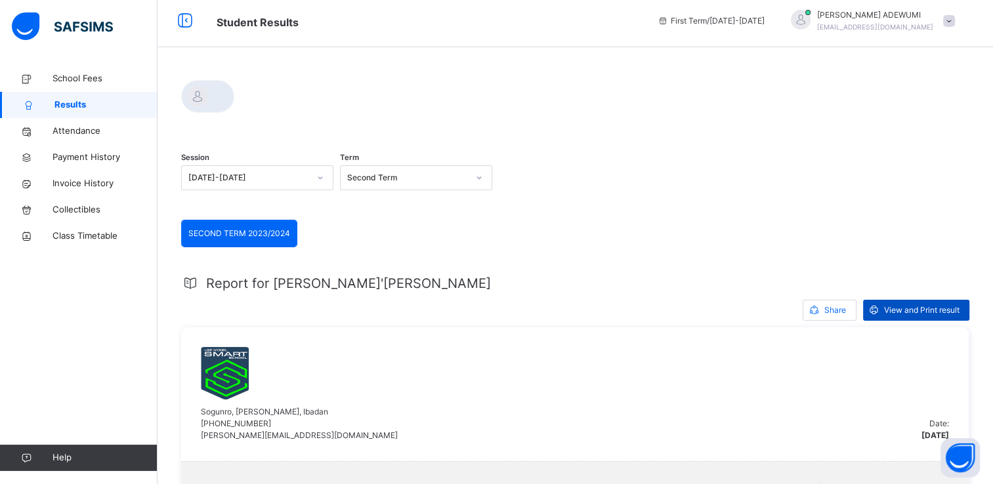
click at [907, 309] on span "View and Print result" at bounding box center [921, 310] width 75 height 12
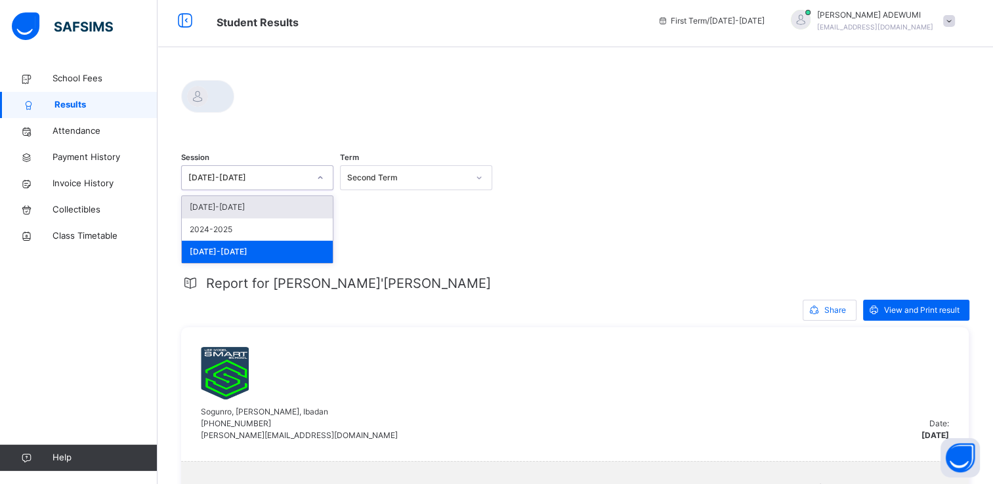
click at [323, 181] on div at bounding box center [320, 177] width 22 height 21
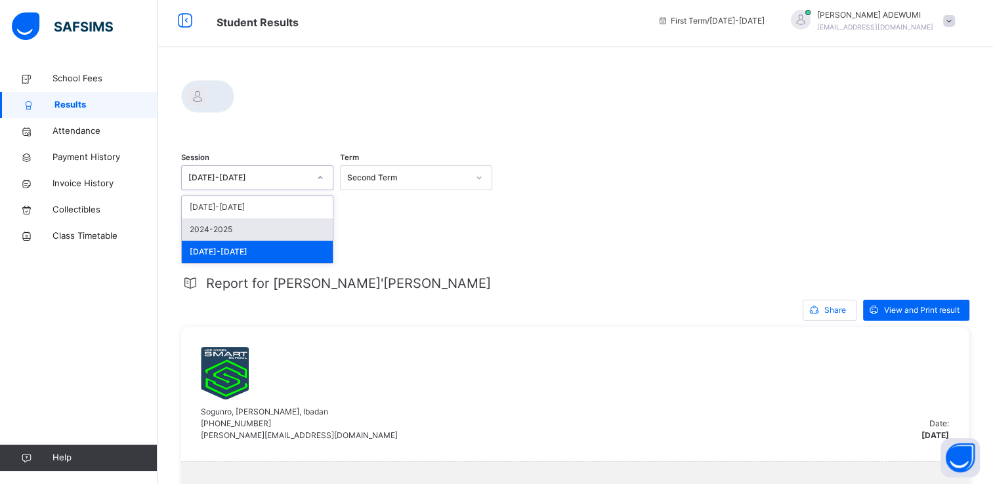
click at [247, 229] on div "2024-2025" at bounding box center [257, 230] width 151 height 22
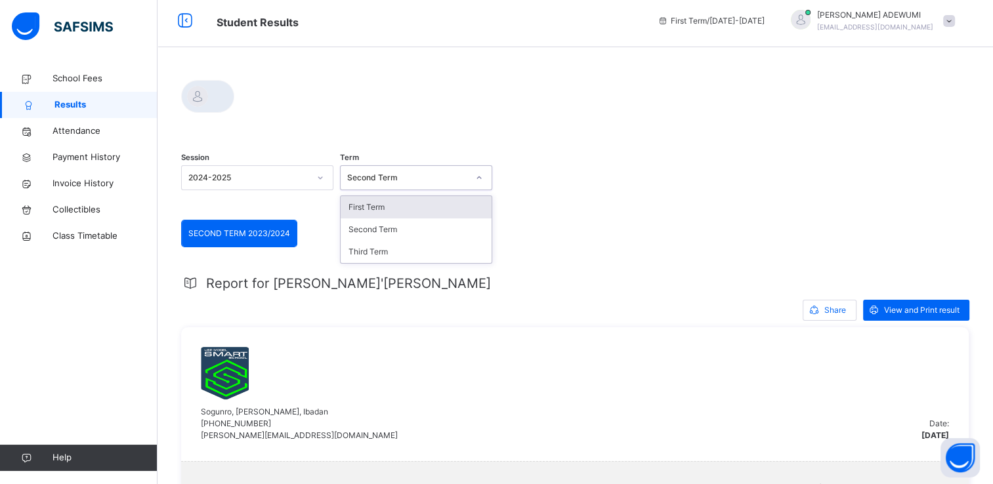
click at [478, 178] on icon at bounding box center [479, 177] width 8 height 13
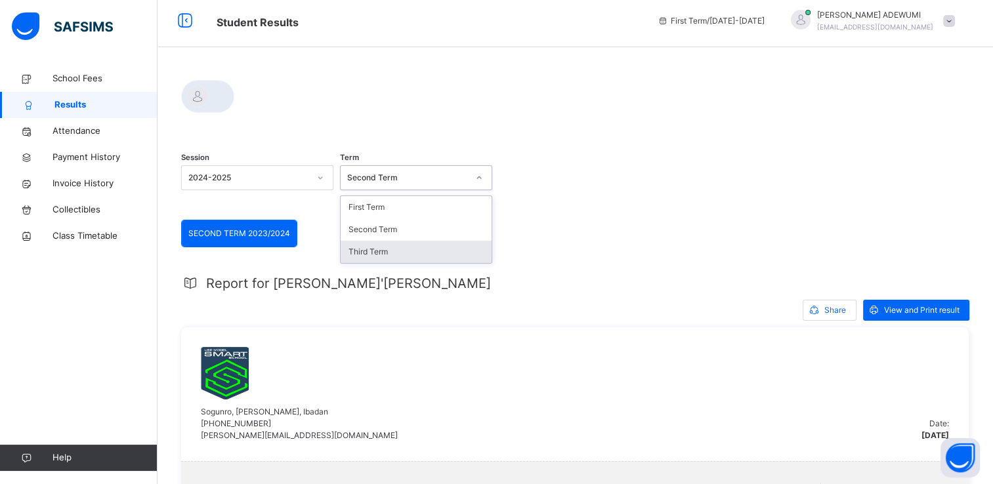
click at [433, 248] on div "Third Term" at bounding box center [416, 252] width 151 height 22
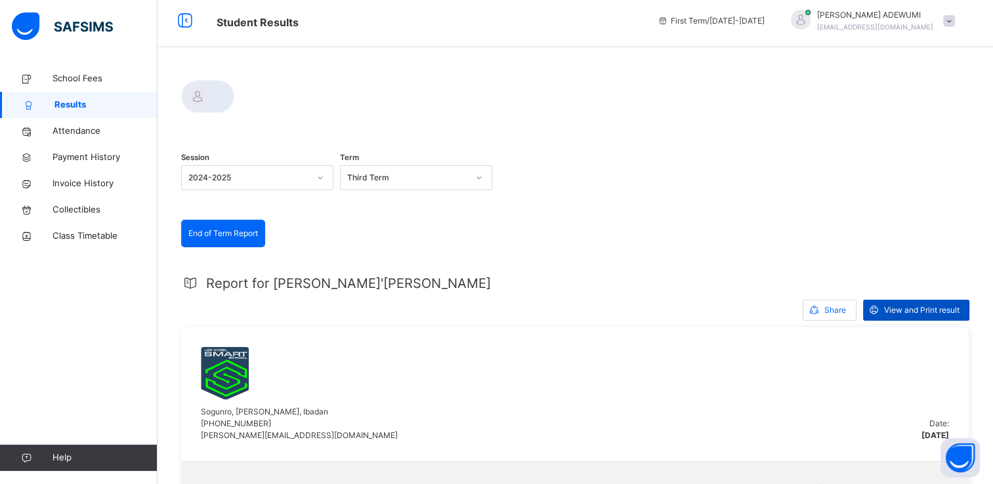
click at [889, 307] on span "View and Print result" at bounding box center [921, 310] width 75 height 12
click at [955, 24] on span at bounding box center [949, 21] width 12 height 12
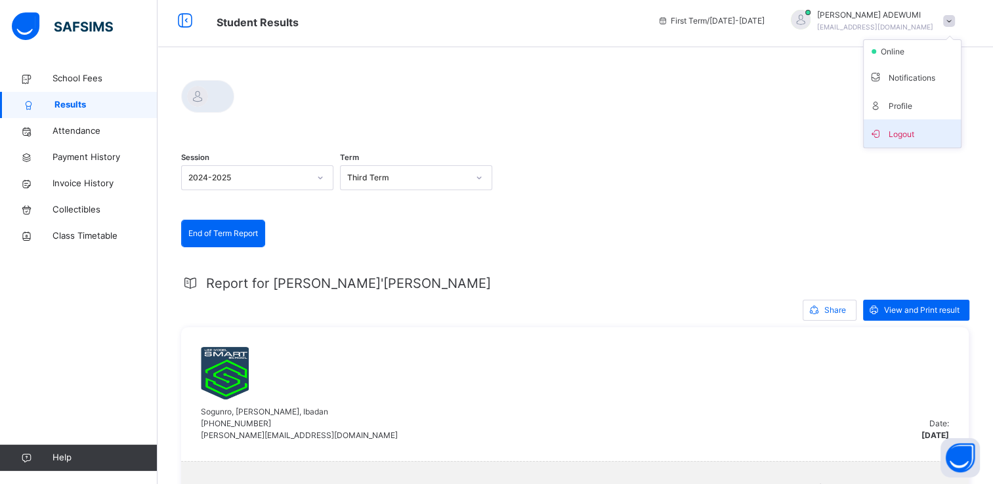
click at [914, 132] on span "Logout" at bounding box center [912, 134] width 87 height 18
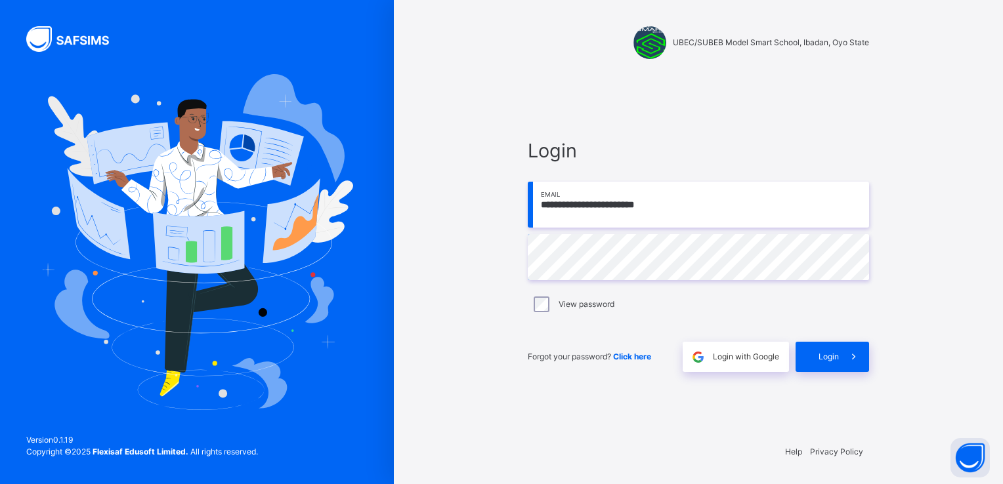
click at [682, 205] on input "**********" at bounding box center [698, 205] width 341 height 46
type input "**********"
click at [858, 356] on icon at bounding box center [854, 357] width 14 height 15
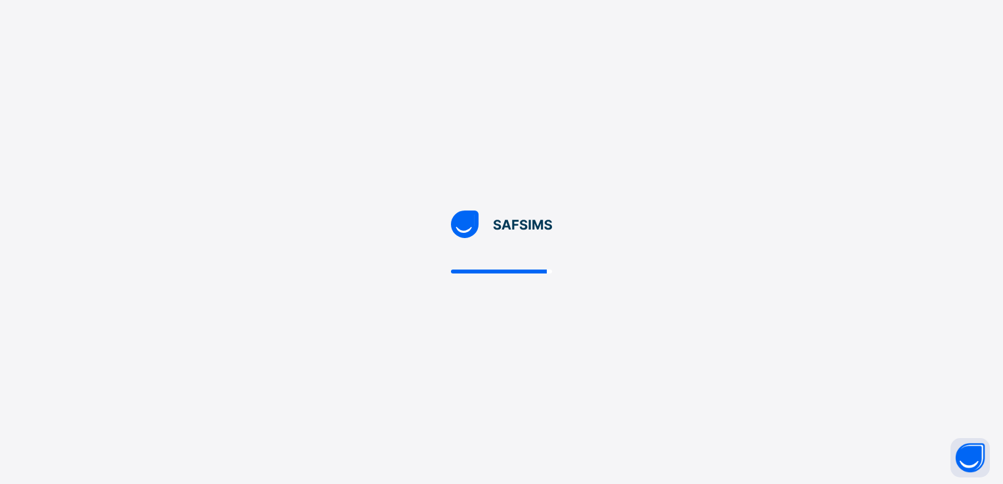
select select "**"
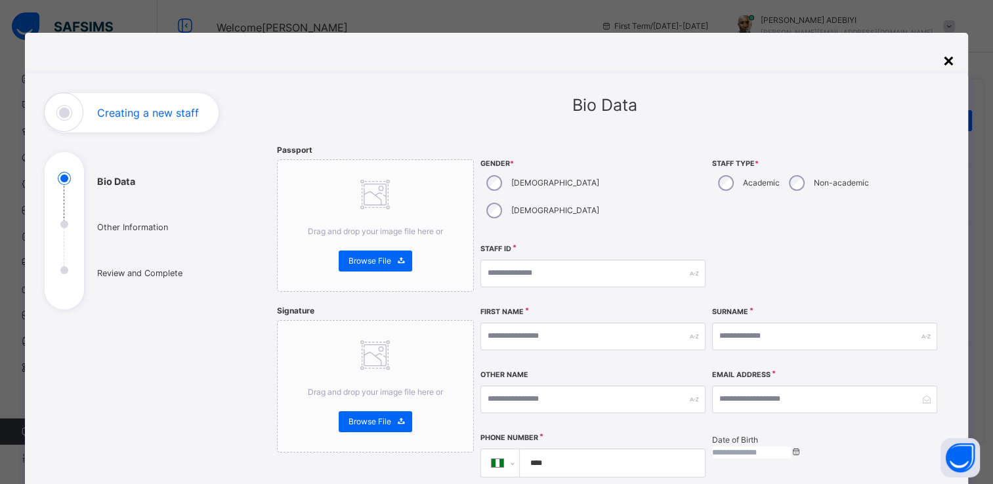
click at [947, 56] on div "×" at bounding box center [948, 60] width 12 height 28
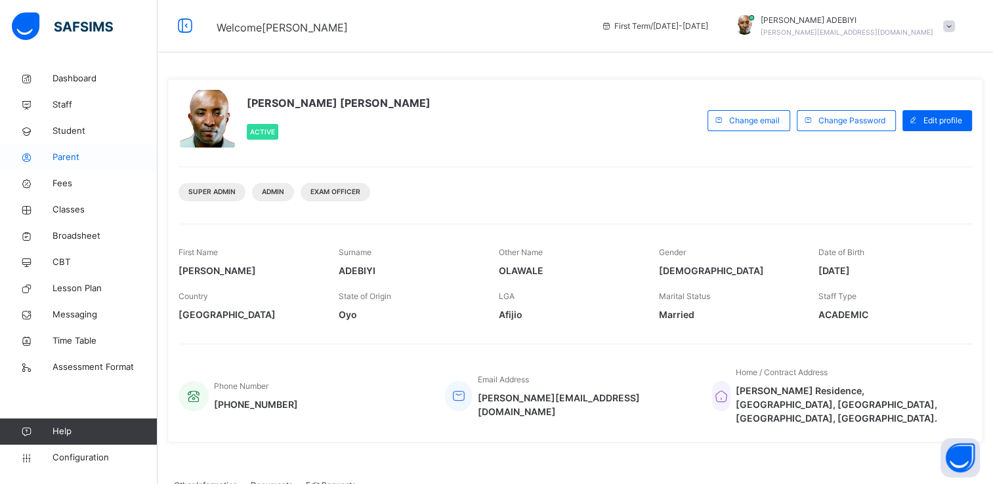
click at [72, 158] on span "Parent" at bounding box center [104, 157] width 105 height 13
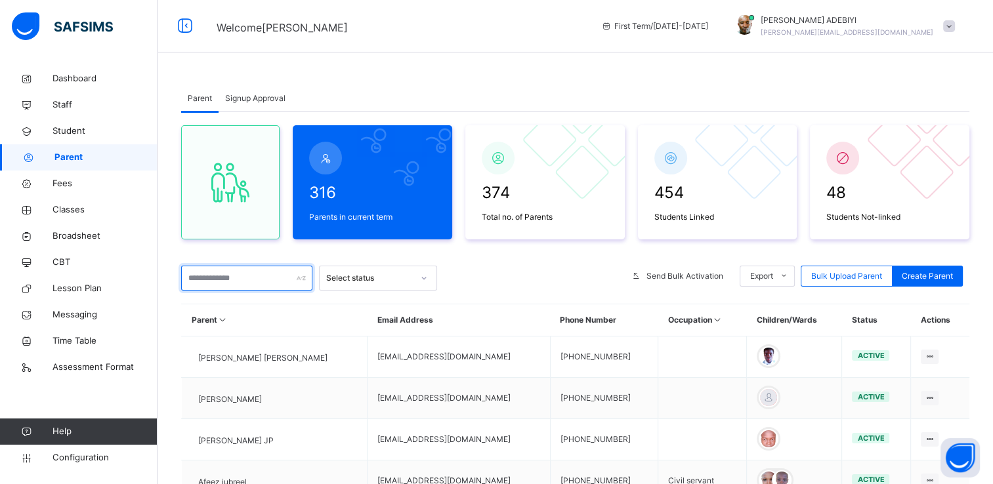
click at [223, 284] on input "text" at bounding box center [246, 278] width 131 height 25
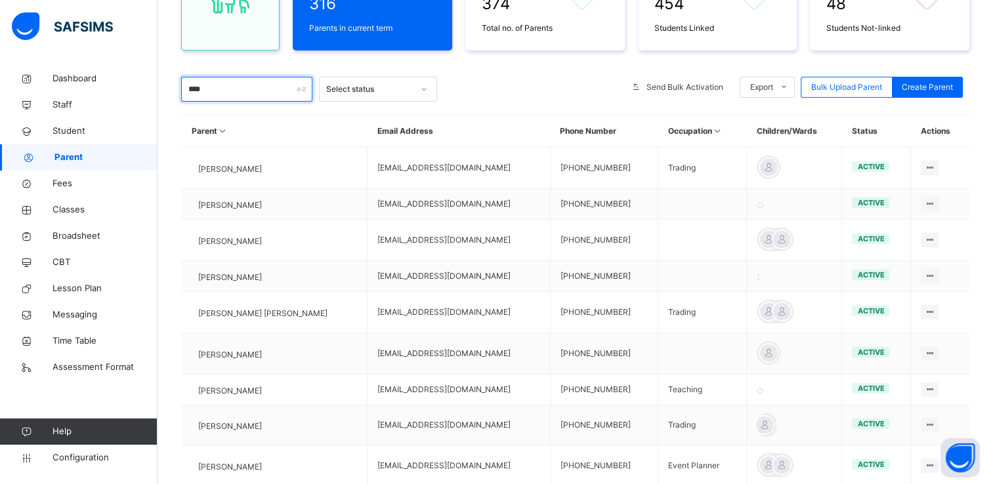
scroll to position [202, 0]
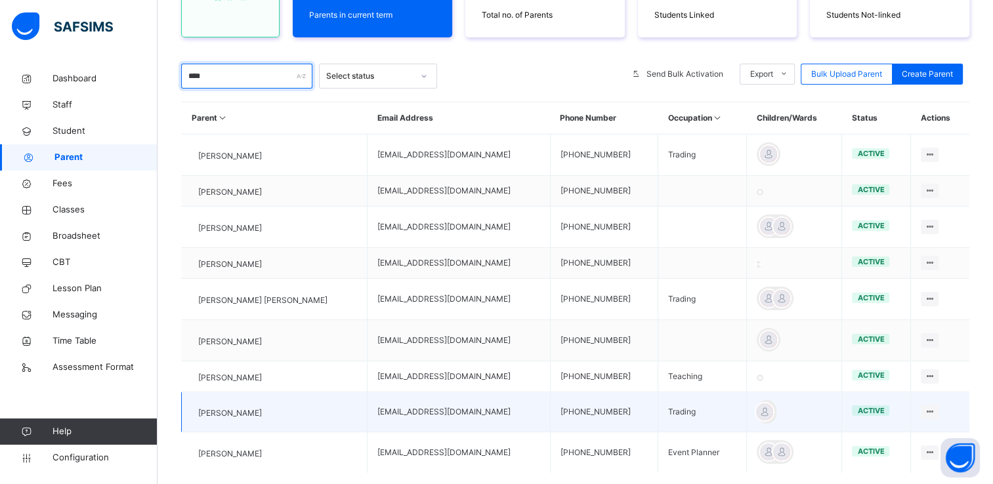
type input "****"
drag, startPoint x: 370, startPoint y: 446, endPoint x: 463, endPoint y: 450, distance: 92.6
click at [463, 432] on td "olushola4100@gmail.com" at bounding box center [458, 412] width 182 height 40
copy td "olushola4100@gmail.com"
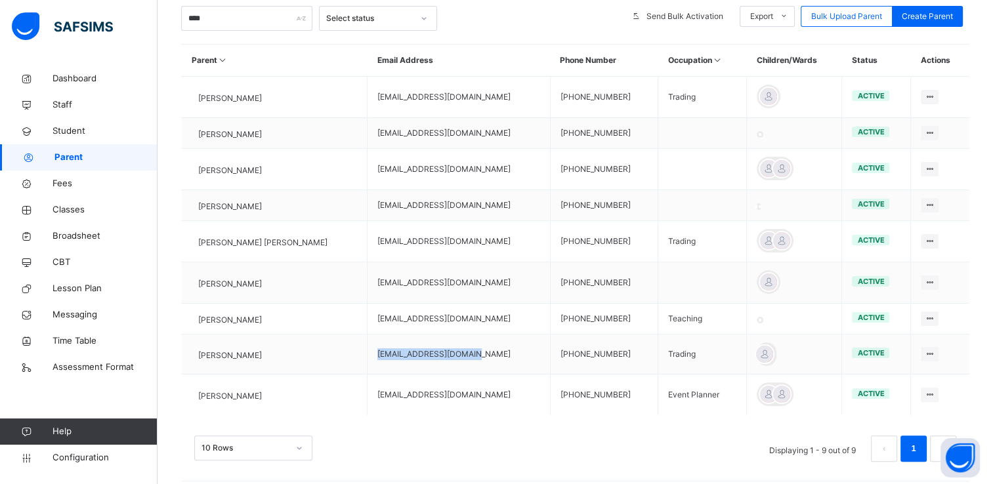
scroll to position [315, 0]
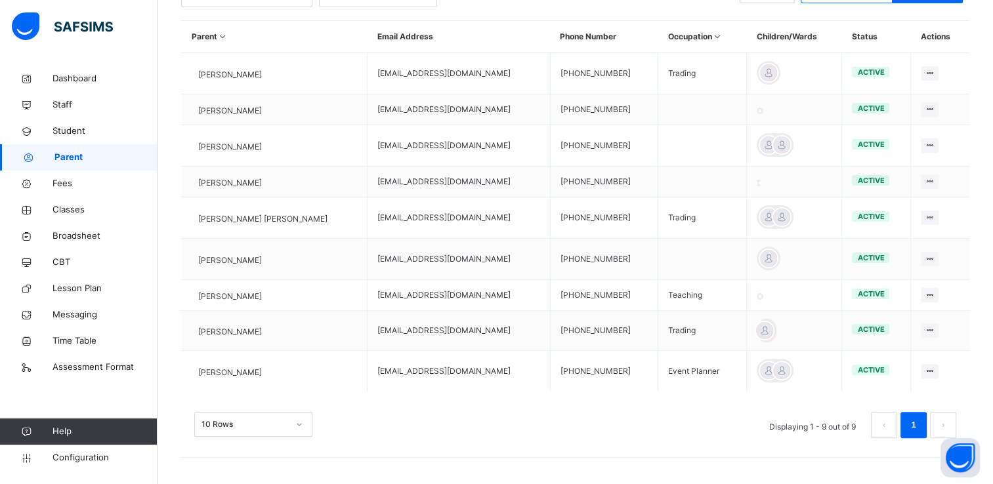
click at [449, 455] on div "Parent Email Address Phone Number Occupation Children/Wards Status Actions SOLO…" at bounding box center [575, 239] width 788 height 438
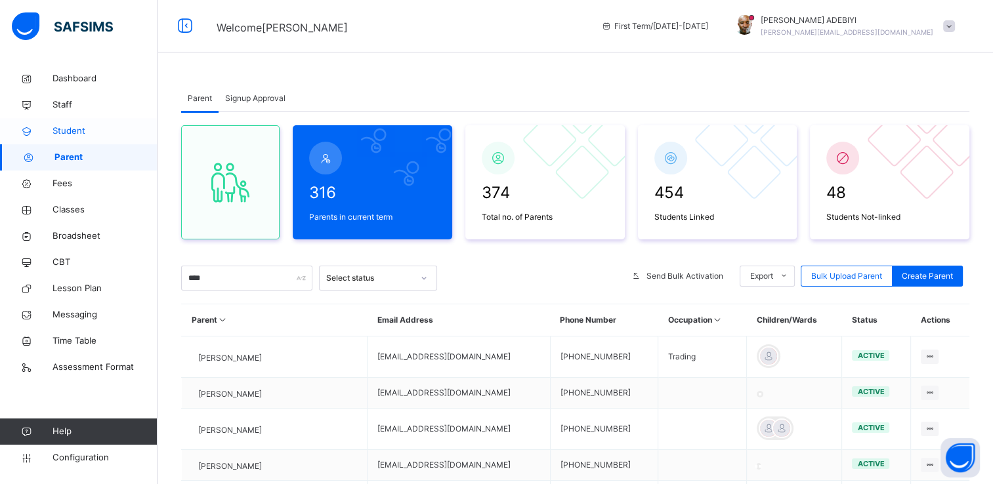
click at [59, 131] on span "Student" at bounding box center [104, 131] width 105 height 13
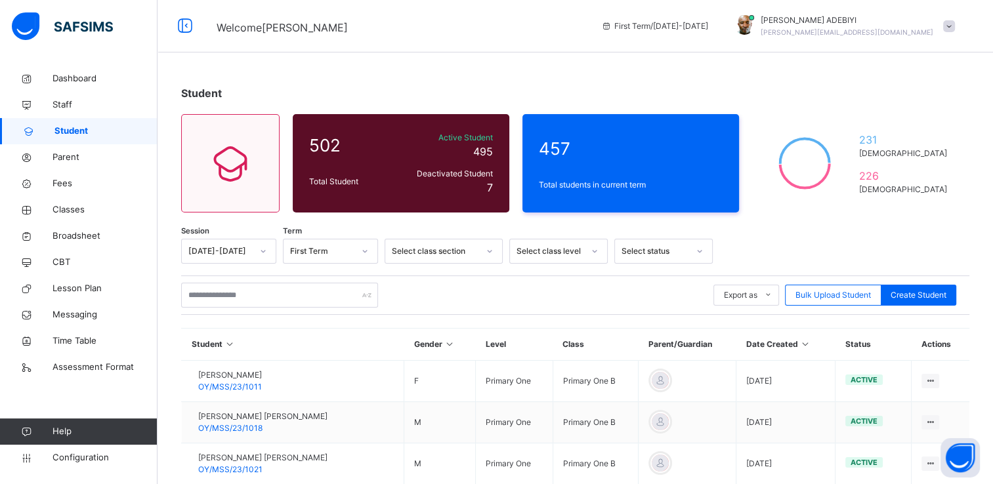
click at [954, 24] on span at bounding box center [949, 26] width 12 height 12
click at [932, 157] on span "Logout" at bounding box center [912, 163] width 87 height 18
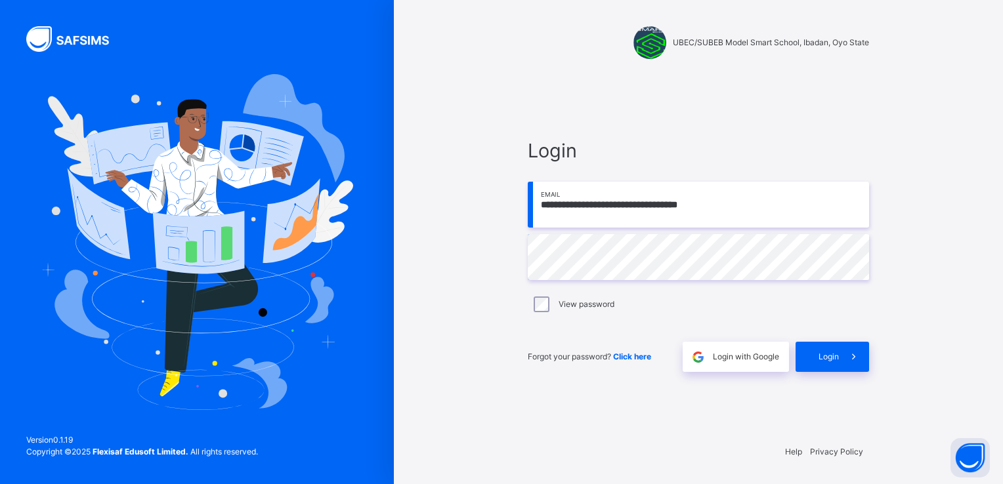
click at [728, 214] on input "**********" at bounding box center [698, 205] width 341 height 46
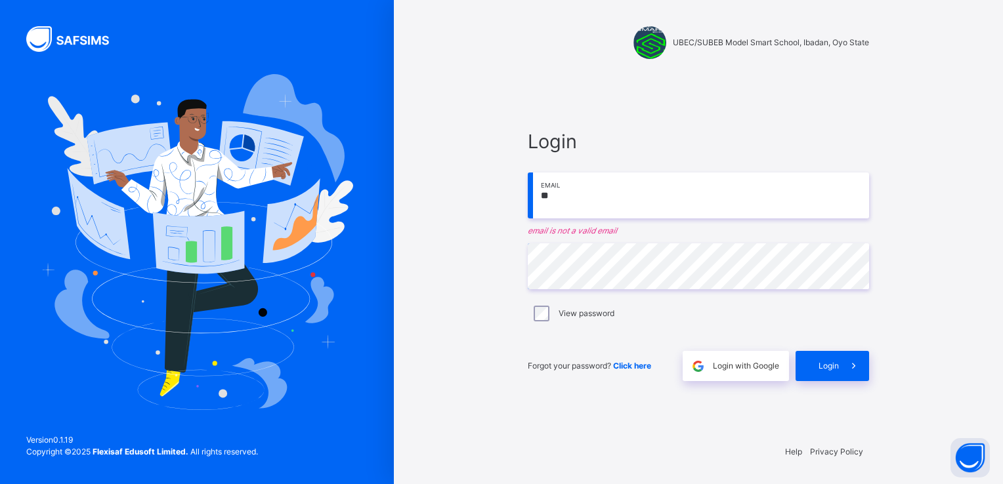
type input "*"
type input "**********"
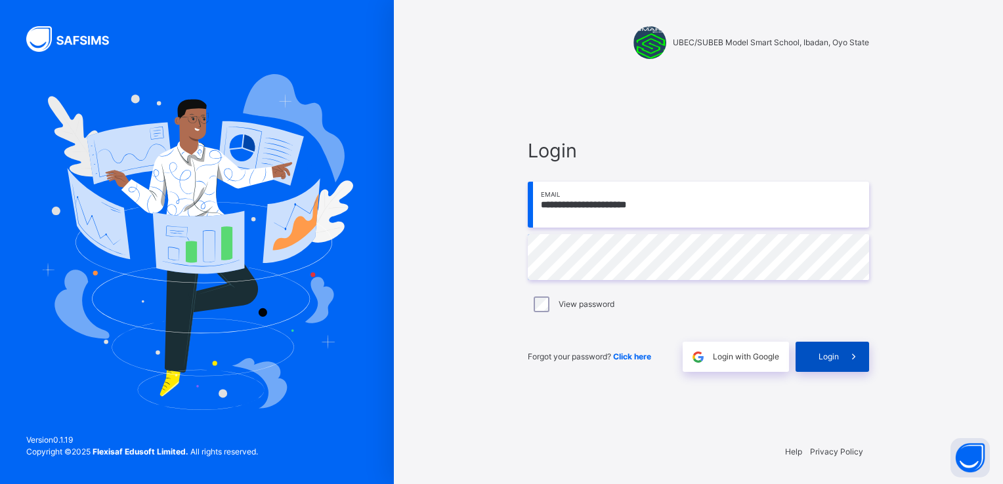
click at [850, 356] on icon at bounding box center [854, 357] width 14 height 15
click at [854, 350] on icon at bounding box center [854, 357] width 14 height 15
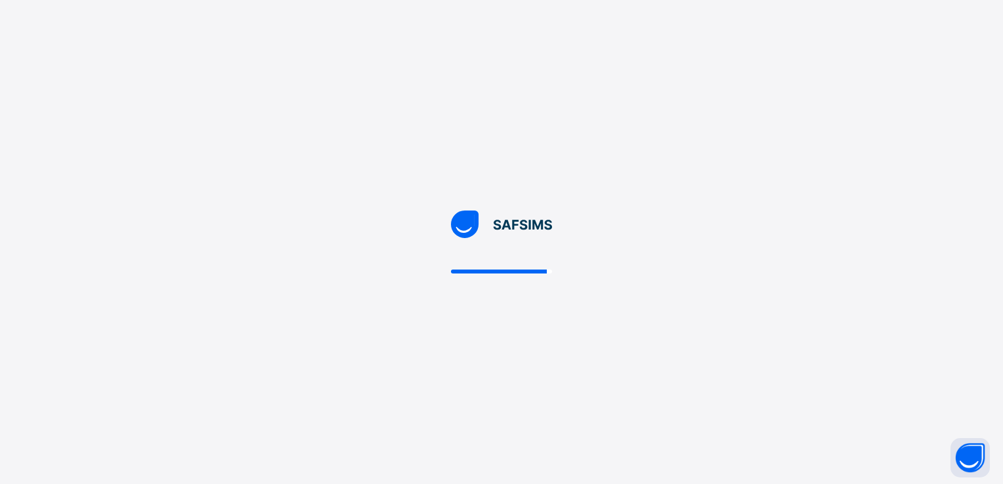
click at [728, 268] on div at bounding box center [501, 242] width 1003 height 484
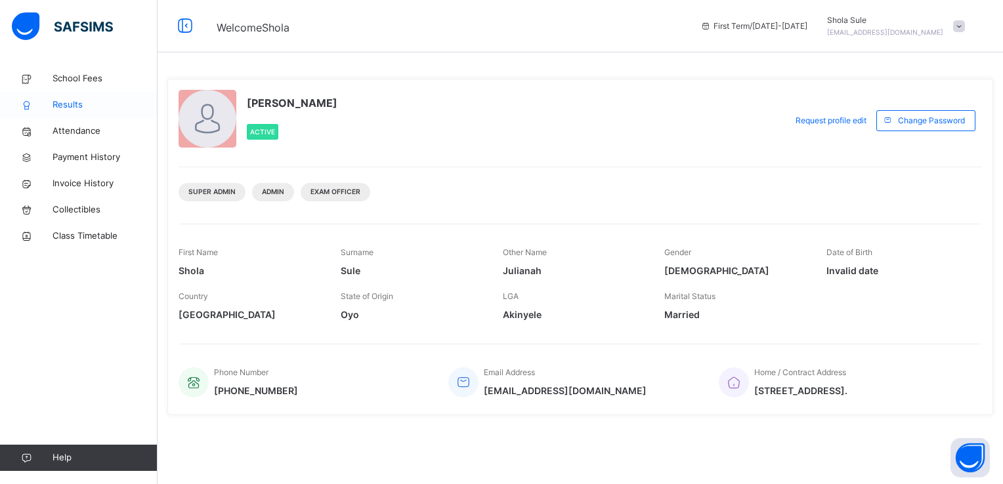
click at [66, 108] on span "Results" at bounding box center [104, 104] width 105 height 13
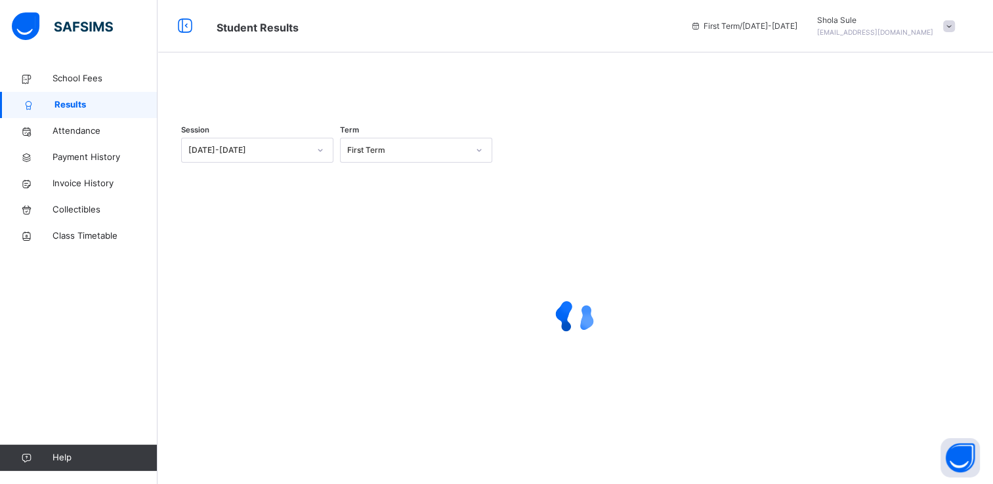
click at [320, 157] on icon at bounding box center [320, 150] width 8 height 13
click at [285, 154] on div "Session 0 results available. Use Up and Down to choose options, press Enter to …" at bounding box center [574, 152] width 787 height 81
click at [315, 161] on div at bounding box center [320, 150] width 22 height 21
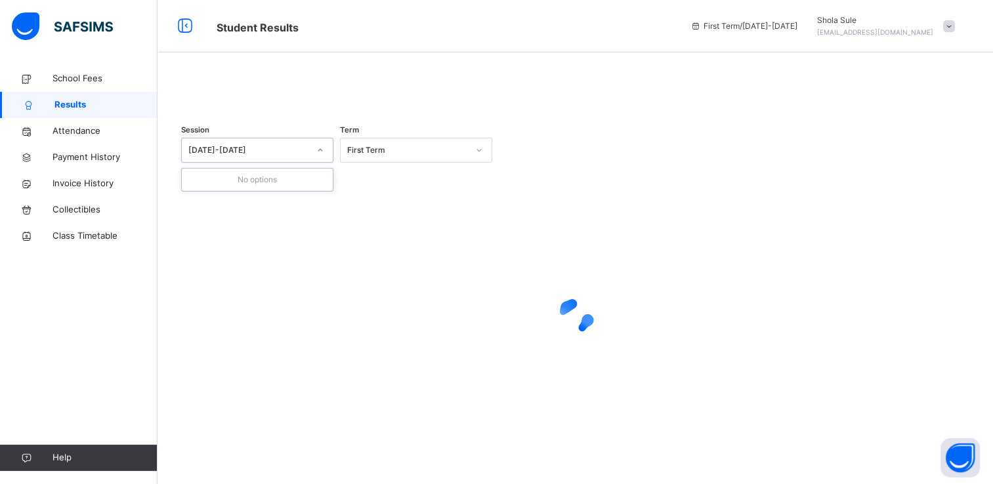
click at [302, 168] on div "Session 0 results available. Use Up and Down to choose options, press Enter to …" at bounding box center [257, 152] width 152 height 54
click at [318, 157] on icon at bounding box center [320, 150] width 8 height 13
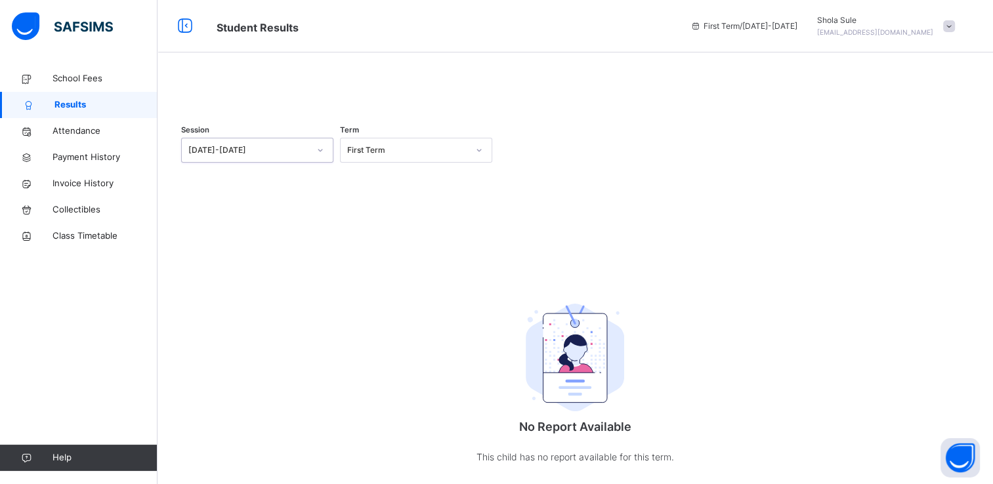
click at [323, 157] on icon at bounding box center [320, 150] width 8 height 13
click at [320, 157] on icon at bounding box center [320, 150] width 8 height 13
click at [323, 157] on icon at bounding box center [320, 150] width 8 height 13
click at [320, 157] on icon at bounding box center [320, 150] width 8 height 13
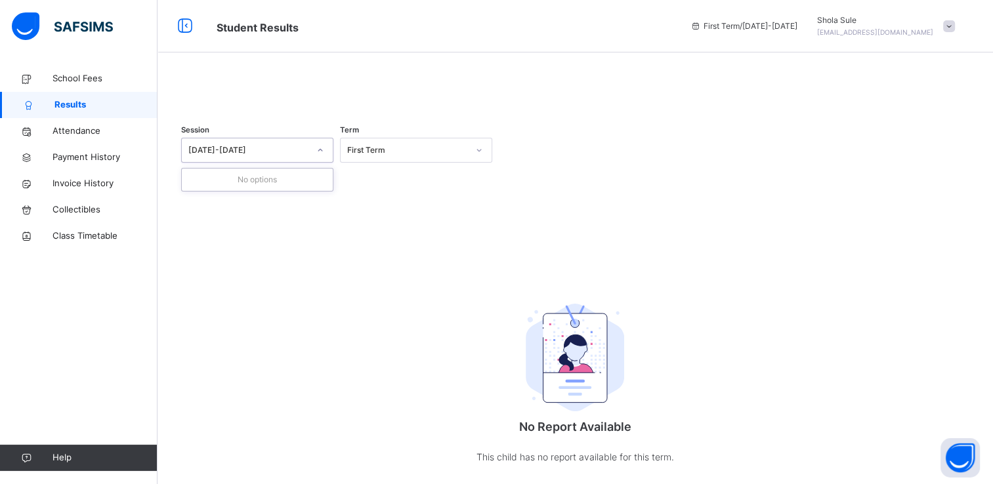
click at [320, 157] on icon at bounding box center [320, 150] width 8 height 13
click at [323, 157] on icon at bounding box center [320, 150] width 8 height 13
click at [320, 157] on icon at bounding box center [320, 150] width 8 height 13
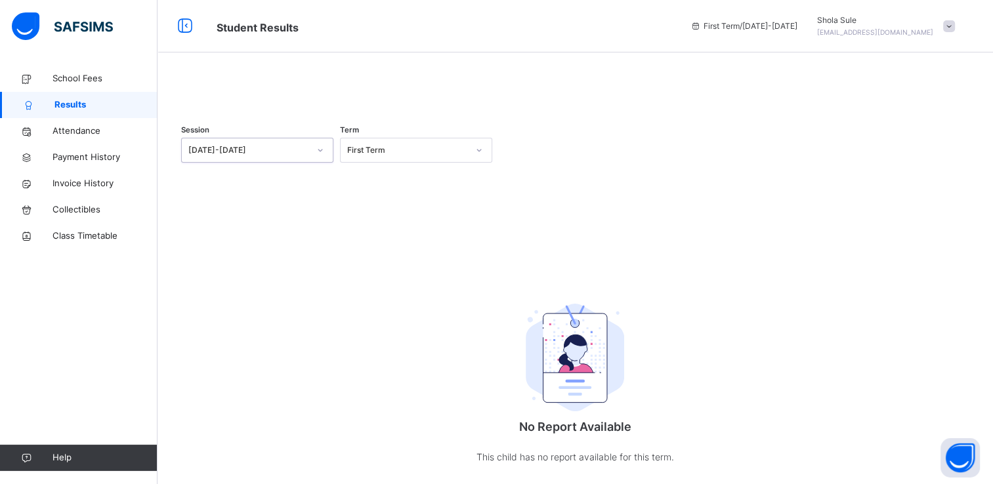
click at [320, 152] on icon at bounding box center [320, 150] width 5 height 3
click at [320, 157] on icon at bounding box center [320, 150] width 8 height 13
click at [320, 152] on icon at bounding box center [320, 150] width 5 height 3
click at [318, 157] on icon at bounding box center [320, 150] width 8 height 13
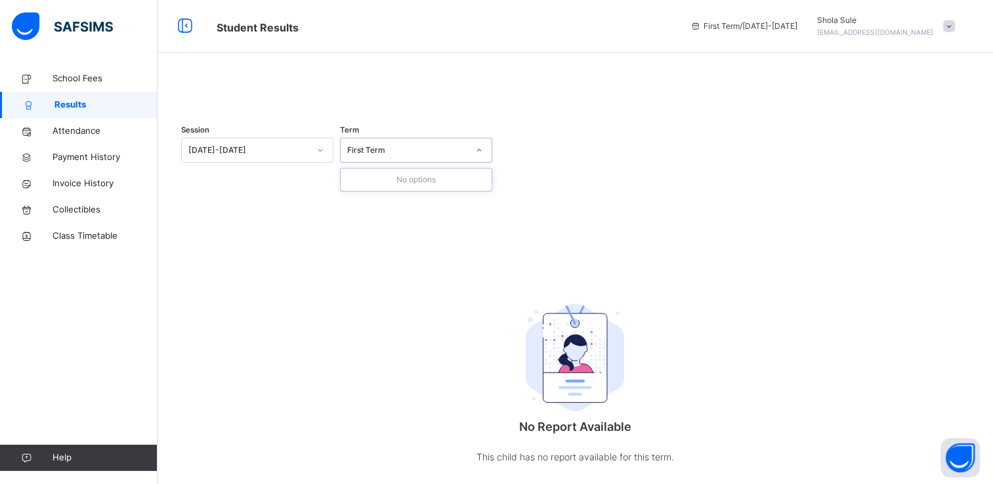
click at [480, 157] on icon at bounding box center [479, 150] width 8 height 13
click at [322, 157] on icon at bounding box center [320, 150] width 8 height 13
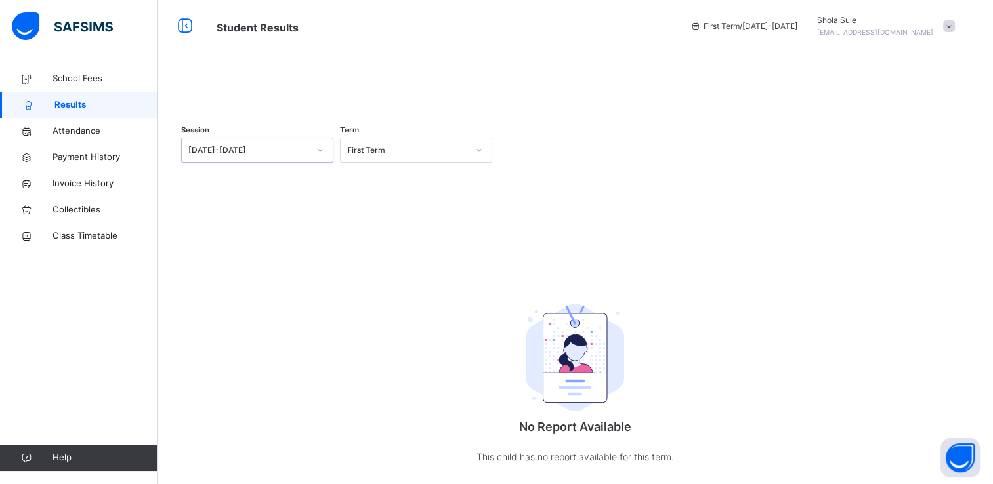
click at [322, 157] on icon at bounding box center [320, 150] width 8 height 13
click at [285, 191] on div "No options" at bounding box center [257, 180] width 151 height 22
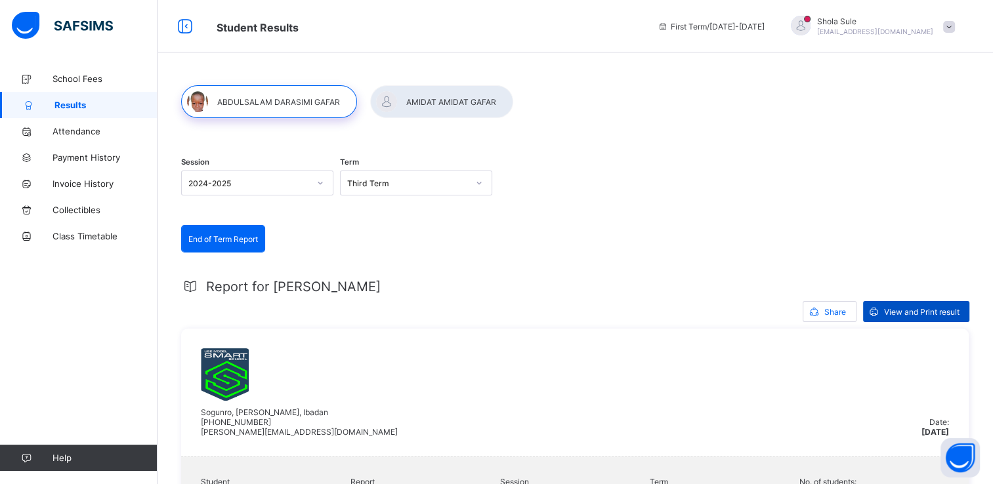
click at [915, 307] on span "View and Print result" at bounding box center [921, 312] width 75 height 10
click at [416, 104] on div at bounding box center [441, 101] width 143 height 33
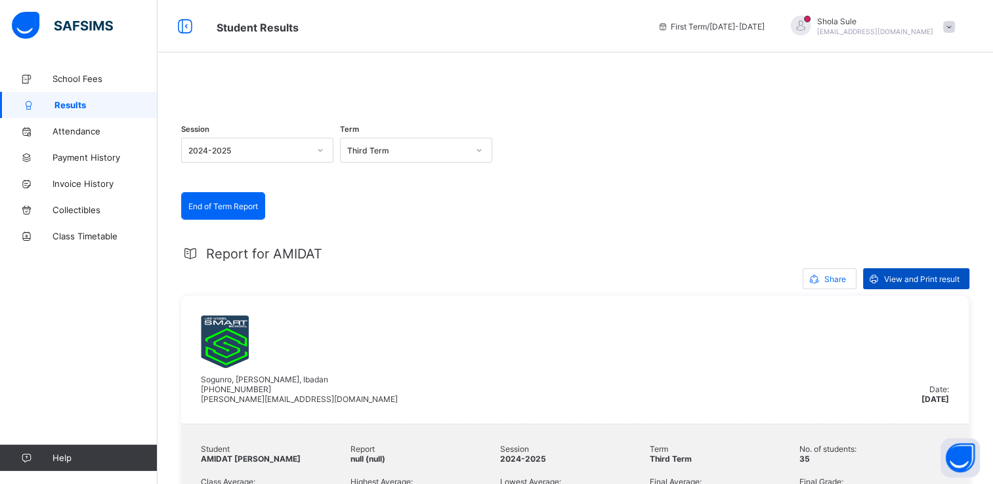
click at [927, 284] on span "View and Print result" at bounding box center [921, 279] width 75 height 10
click at [955, 25] on span at bounding box center [949, 27] width 12 height 12
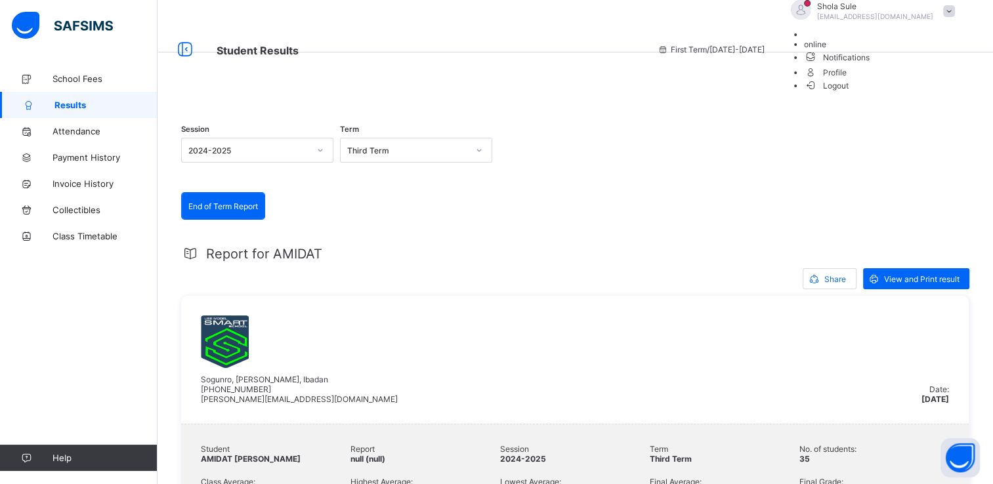
click at [849, 93] on span "Logout" at bounding box center [826, 86] width 45 height 14
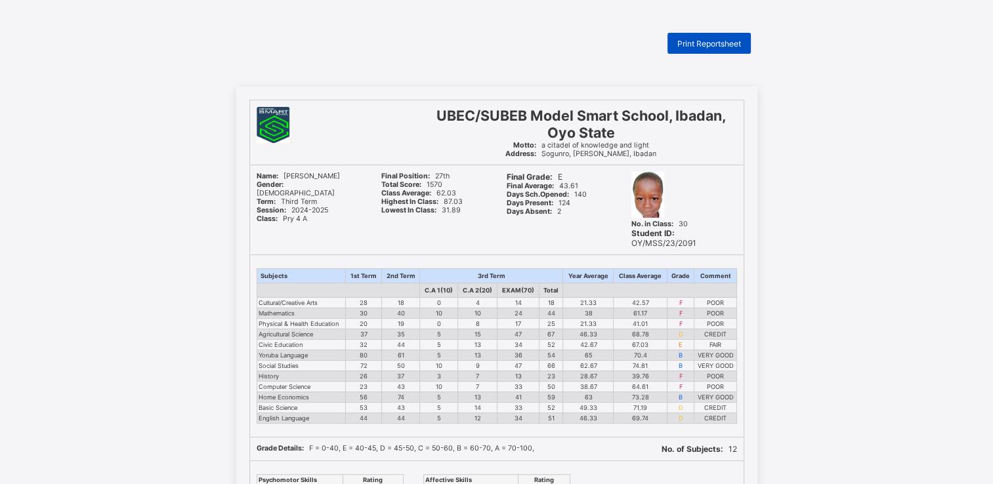
click at [713, 41] on span "Print Reportsheet" at bounding box center [709, 44] width 64 height 10
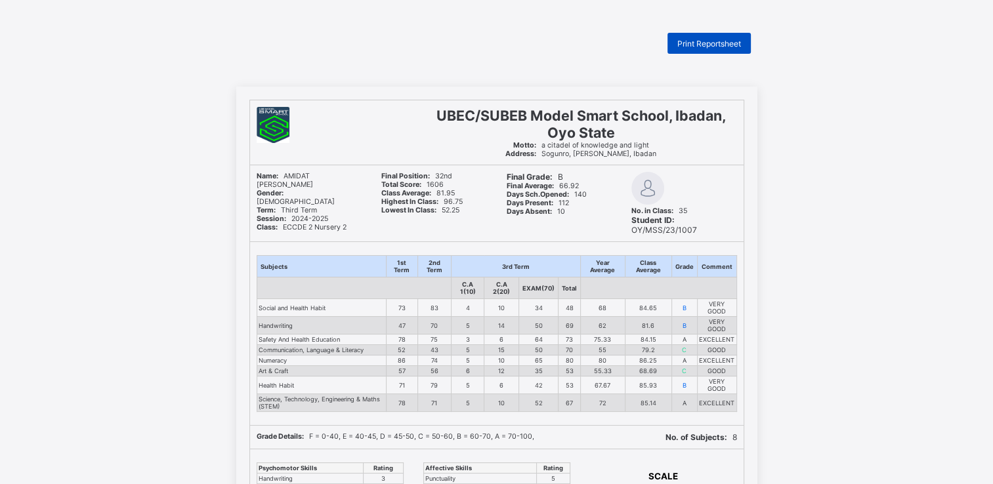
click at [714, 39] on span "Print Reportsheet" at bounding box center [709, 44] width 64 height 10
click at [696, 44] on span "Print Reportsheet" at bounding box center [709, 44] width 64 height 10
